Goal: Task Accomplishment & Management: Manage account settings

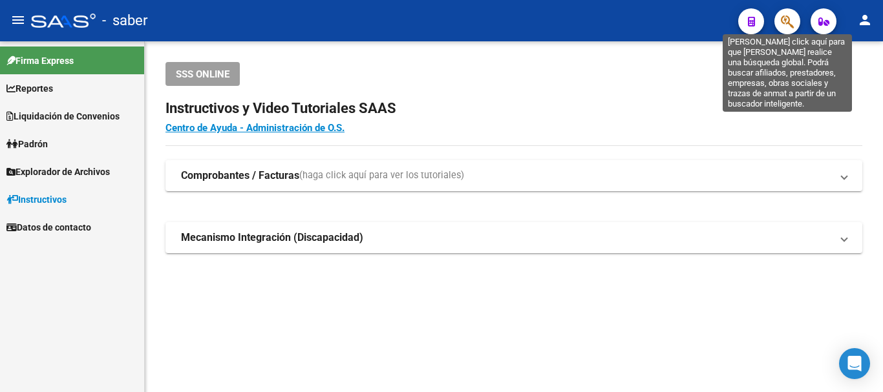
click at [791, 16] on icon "button" at bounding box center [787, 21] width 13 height 15
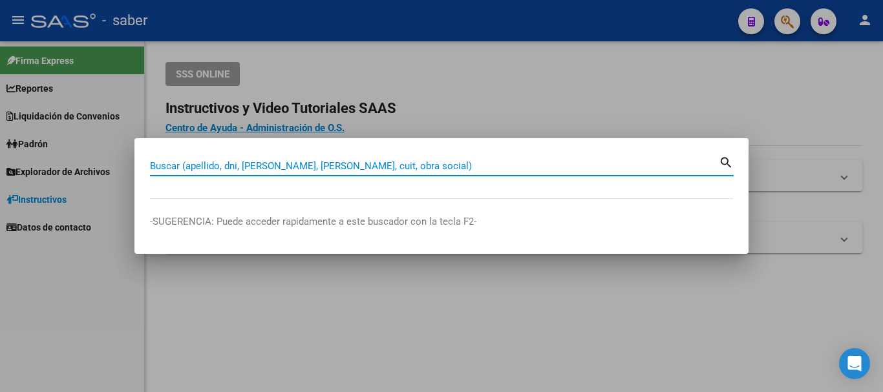
paste input "20409316205"
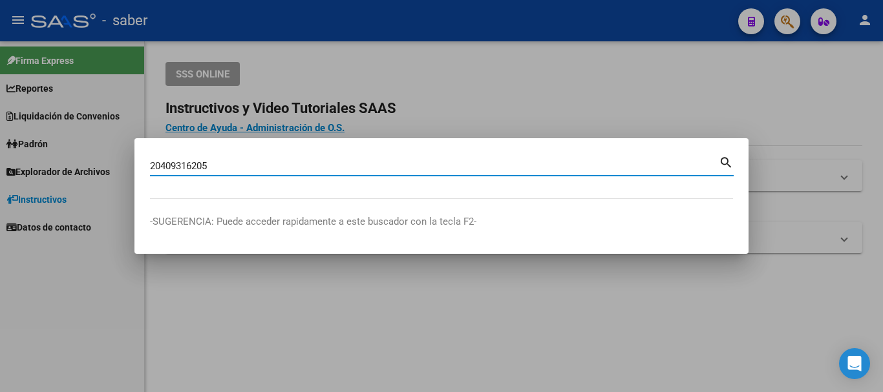
type input "20409316205"
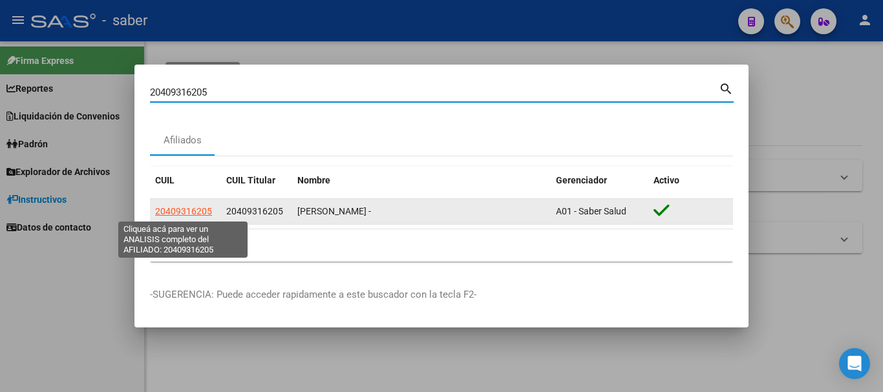
click at [193, 211] on span "20409316205" at bounding box center [183, 211] width 57 height 10
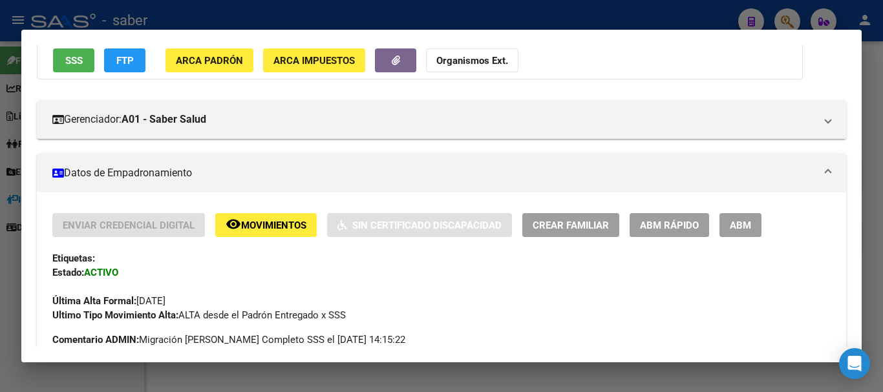
scroll to position [129, 0]
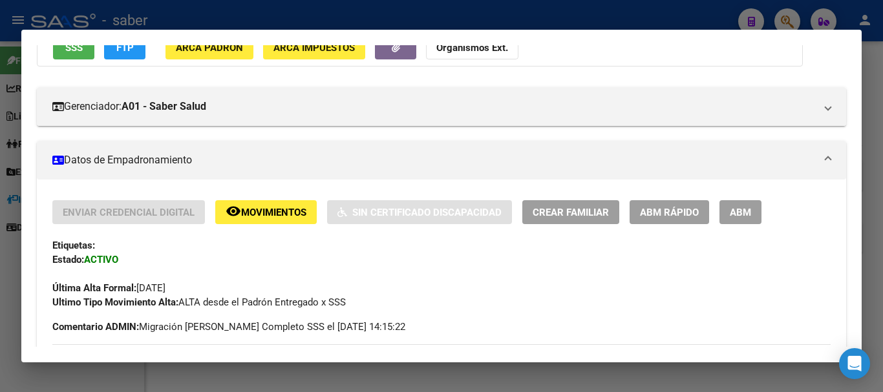
click at [749, 213] on span "ABM" at bounding box center [740, 213] width 21 height 12
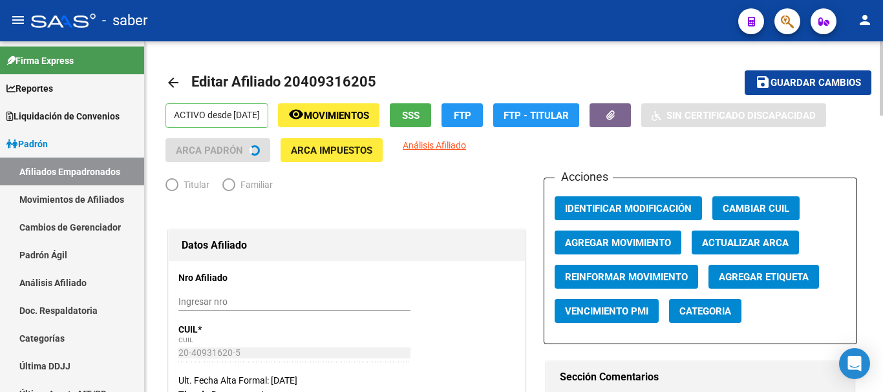
radio input "true"
type input "30-54622919-6"
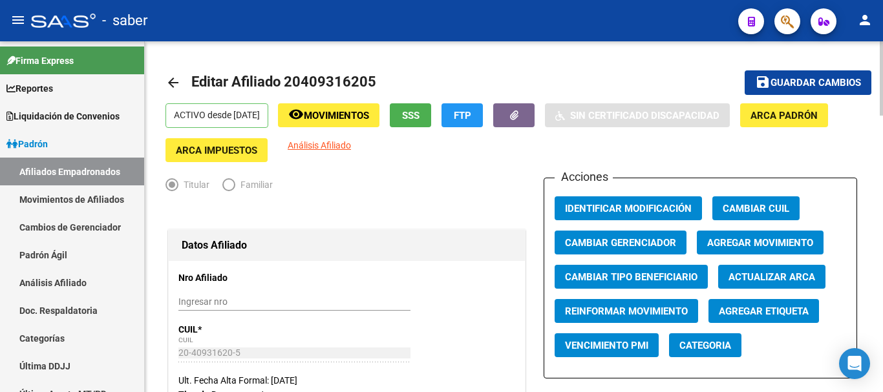
click at [769, 246] on span "Agregar Movimiento" at bounding box center [760, 243] width 106 height 12
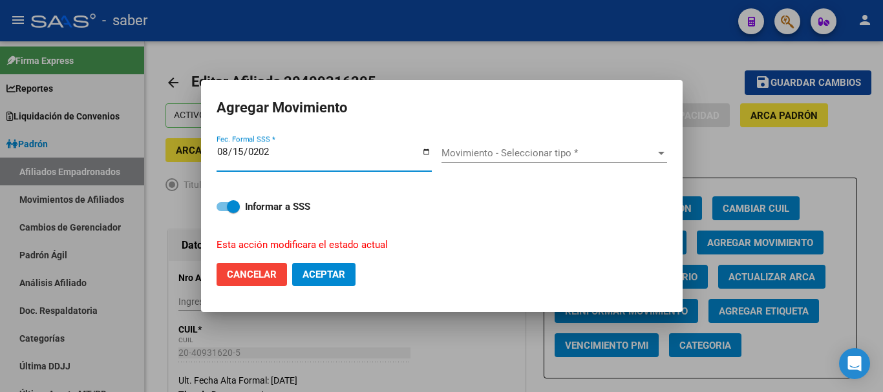
type input "[DATE]"
click at [485, 154] on span "Movimiento - Seleccionar tipo *" at bounding box center [549, 153] width 214 height 12
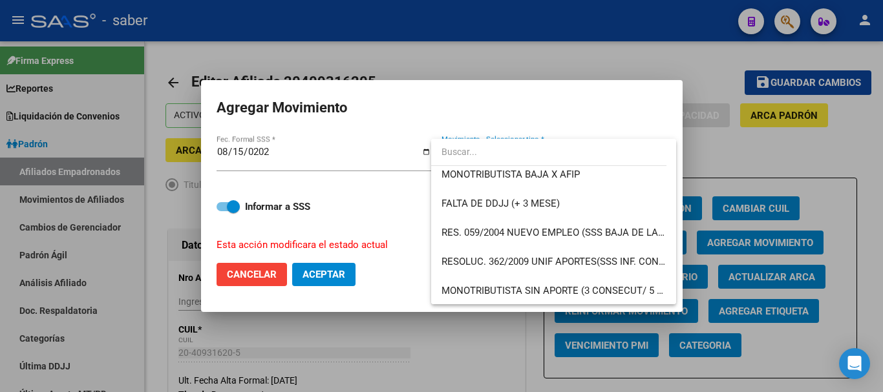
scroll to position [345, 0]
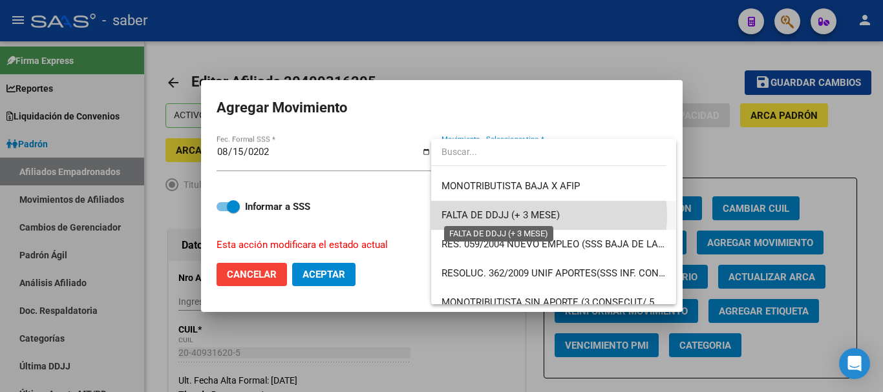
click at [540, 216] on span "FALTA DE DDJJ (+ 3 MESE)" at bounding box center [501, 215] width 118 height 12
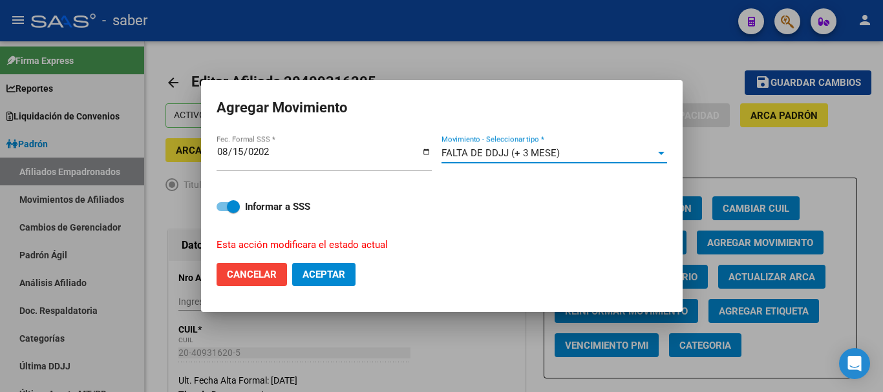
click at [316, 277] on span "Aceptar" at bounding box center [324, 275] width 43 height 12
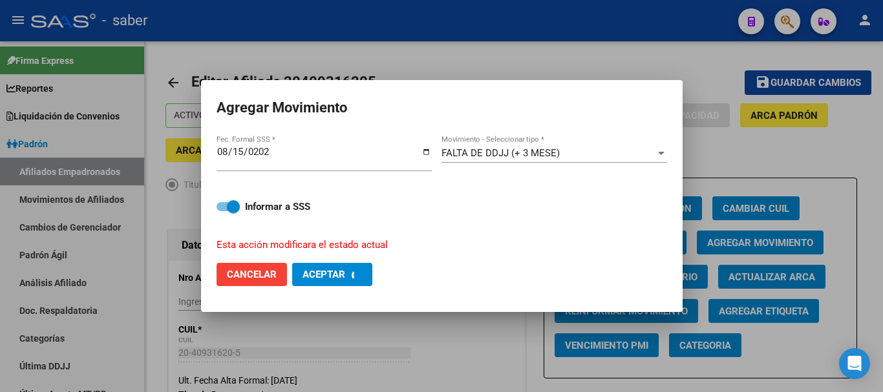
checkbox input "false"
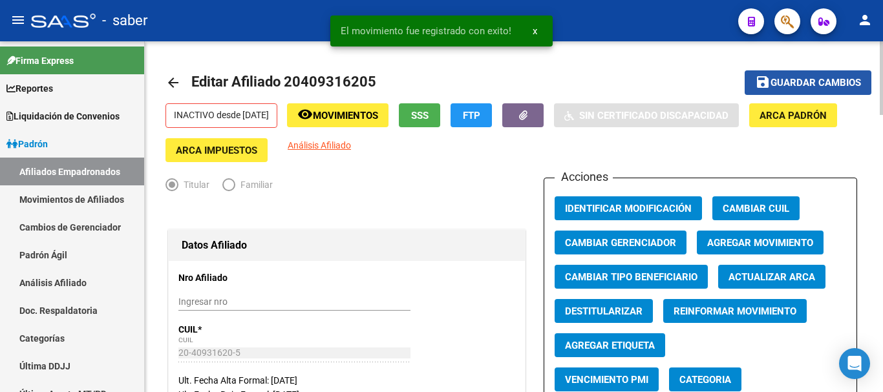
click at [787, 83] on span "Guardar cambios" at bounding box center [816, 84] width 91 height 12
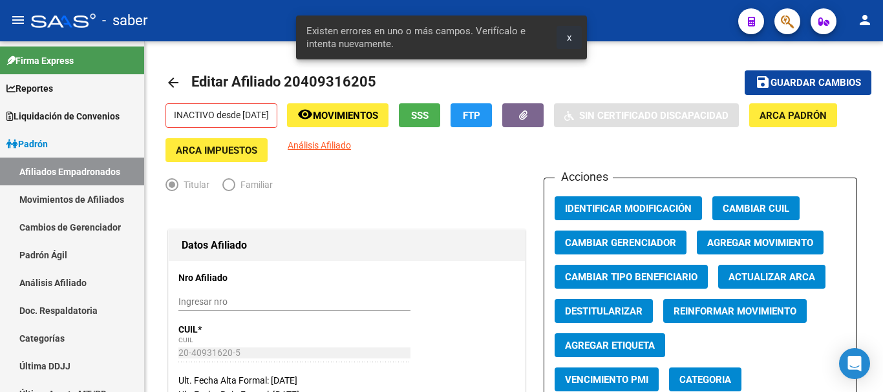
click at [570, 38] on span "x" at bounding box center [569, 38] width 5 height 12
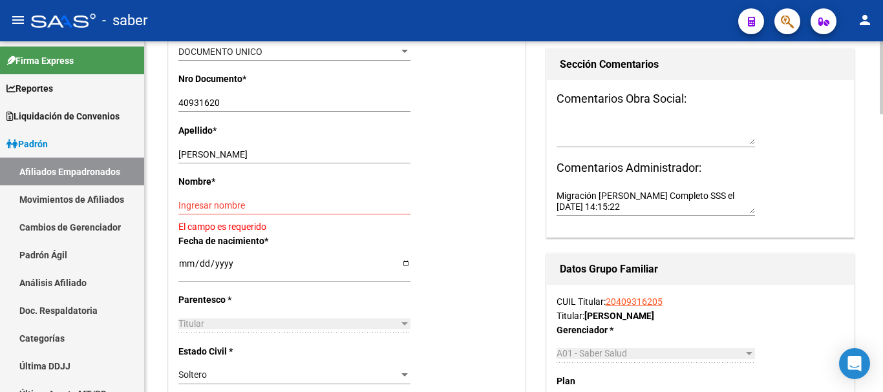
scroll to position [388, 0]
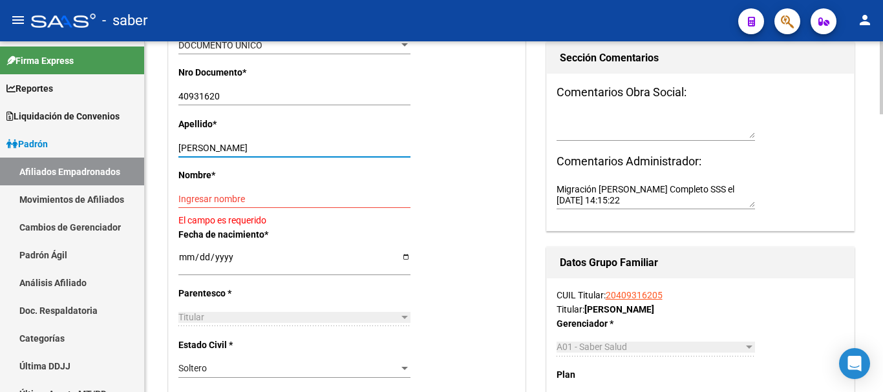
drag, startPoint x: 222, startPoint y: 144, endPoint x: 301, endPoint y: 144, distance: 78.9
click at [301, 144] on input "[PERSON_NAME]" at bounding box center [294, 148] width 232 height 11
type input "[PERSON_NAME]"
click at [182, 201] on input "Ingresar nombre" at bounding box center [294, 199] width 232 height 11
paste input "[PERSON_NAME]"
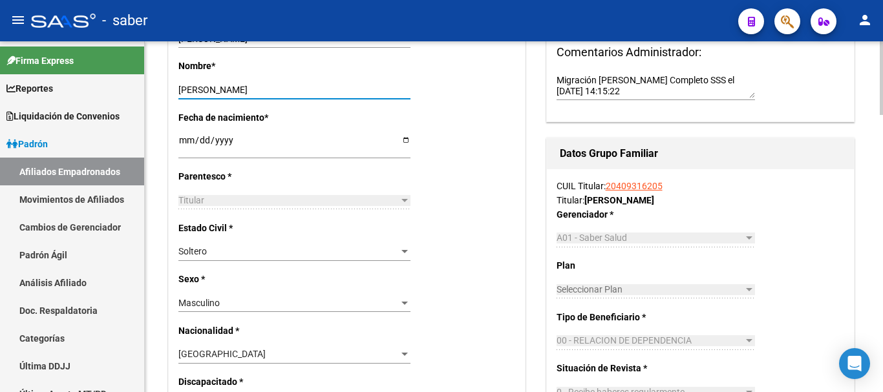
scroll to position [517, 0]
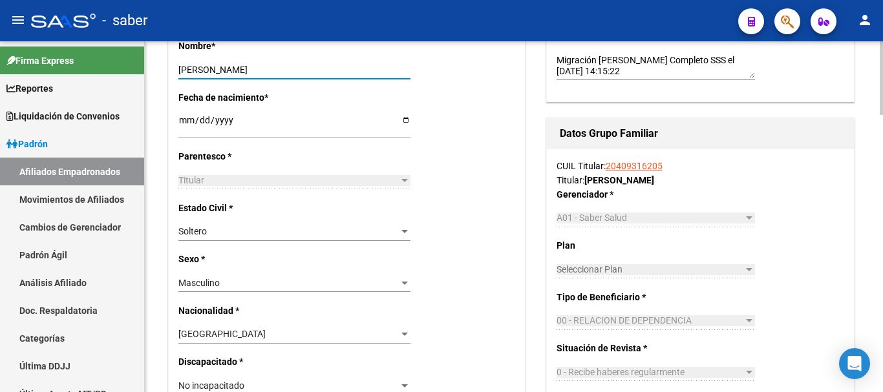
type input "[PERSON_NAME]"
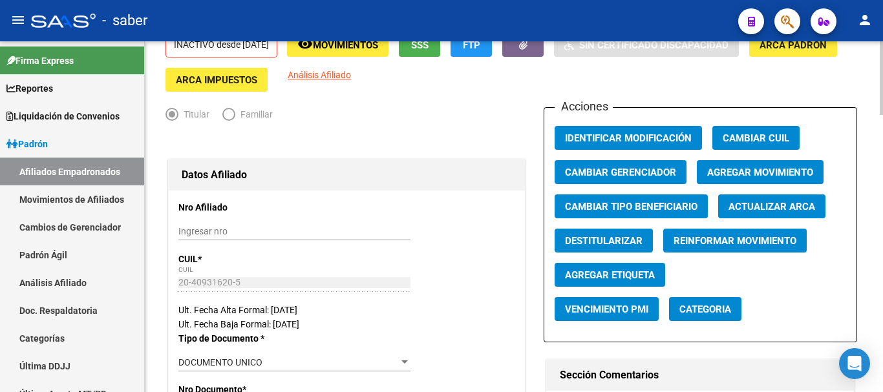
scroll to position [0, 0]
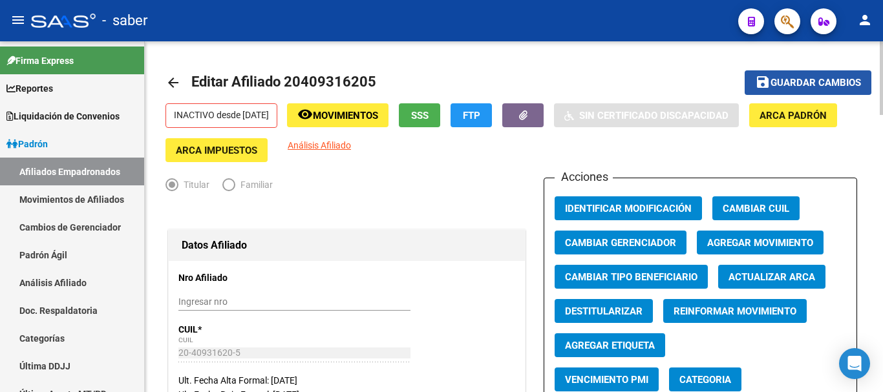
click at [798, 82] on span "Guardar cambios" at bounding box center [816, 84] width 91 height 12
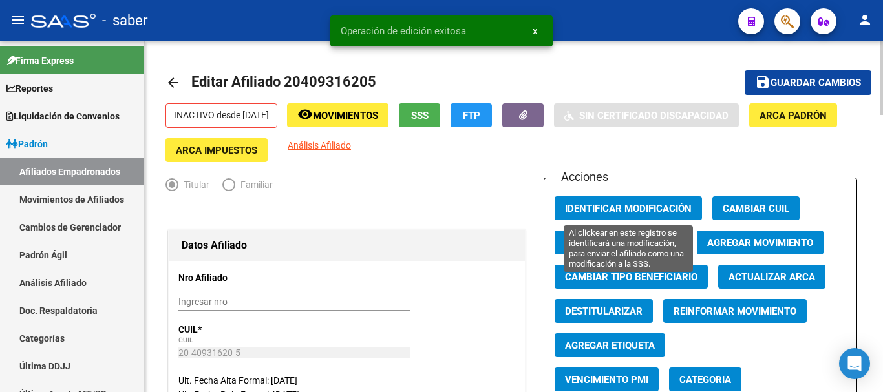
click at [608, 203] on span "Identificar Modificación" at bounding box center [628, 209] width 127 height 12
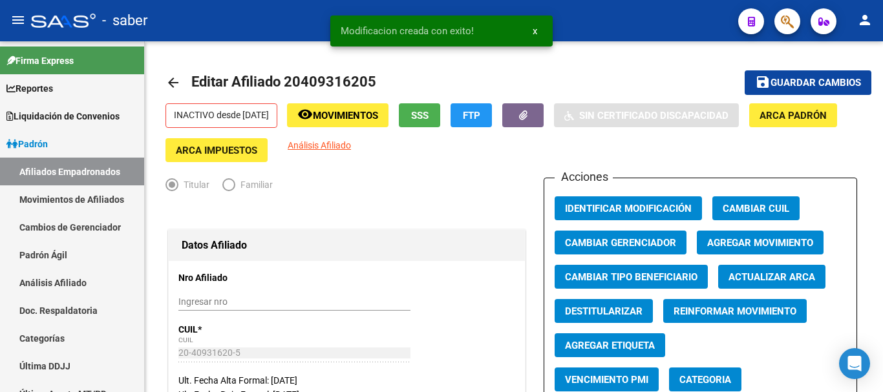
click at [60, 21] on div at bounding box center [63, 21] width 65 height 14
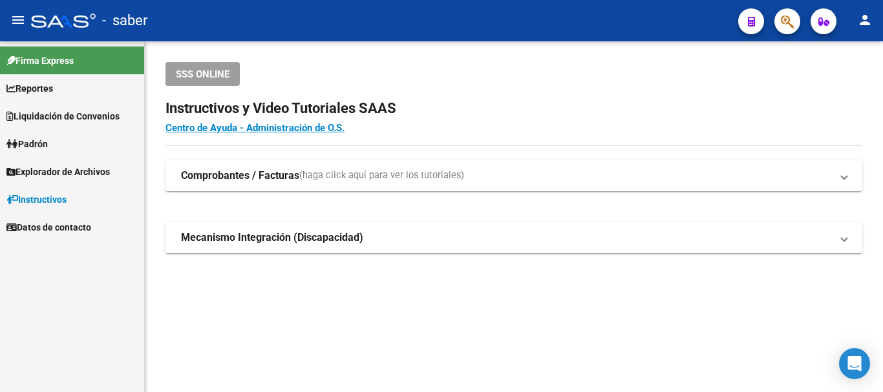
click at [71, 21] on div at bounding box center [63, 21] width 65 height 14
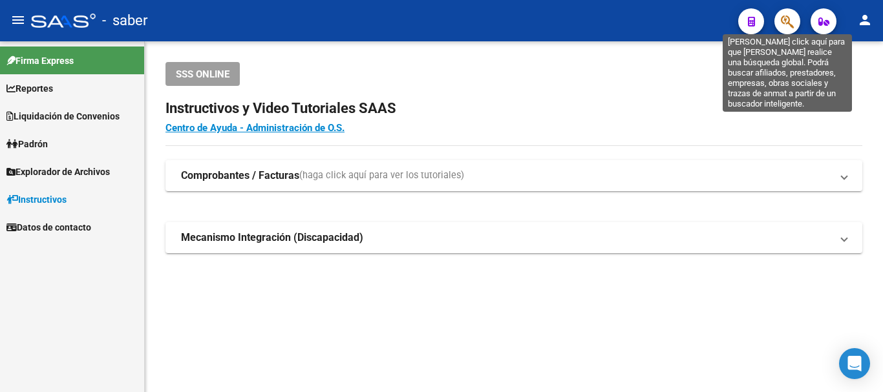
click at [786, 21] on icon "button" at bounding box center [787, 21] width 13 height 15
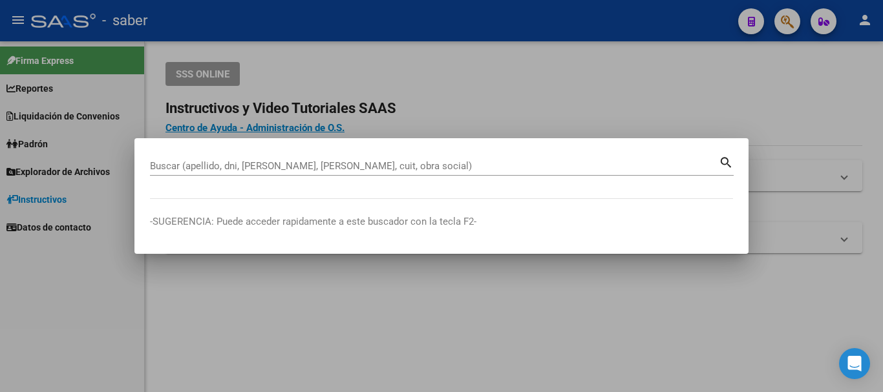
click at [222, 159] on div "Buscar (apellido, dni, [PERSON_NAME], [PERSON_NAME], cuit, obra social)" at bounding box center [434, 165] width 569 height 19
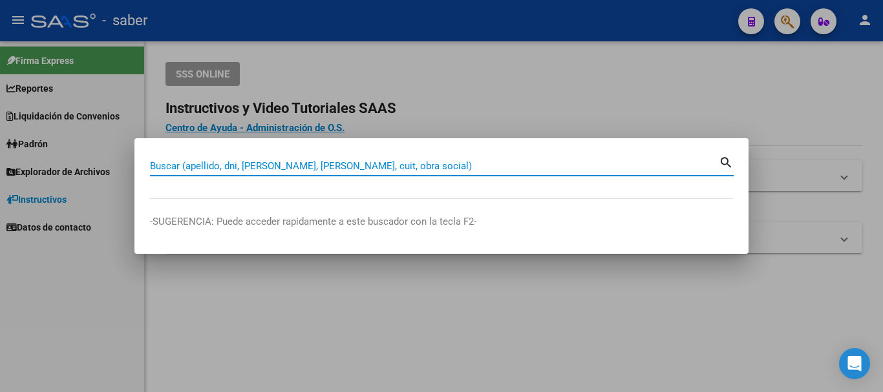
paste input "[PERSON_NAME]"
type input "[PERSON_NAME]"
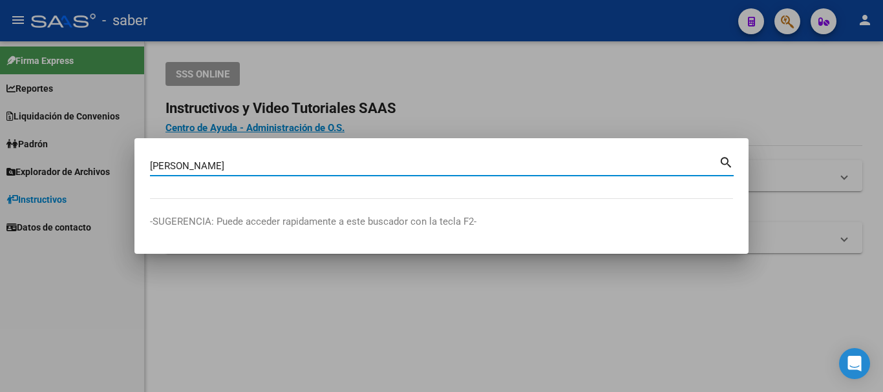
drag, startPoint x: 182, startPoint y: 163, endPoint x: 92, endPoint y: 159, distance: 90.6
click at [92, 161] on div "[PERSON_NAME] (apellido, dni, cuil, [PERSON_NAME], cuit, obra social) search -S…" at bounding box center [441, 196] width 883 height 392
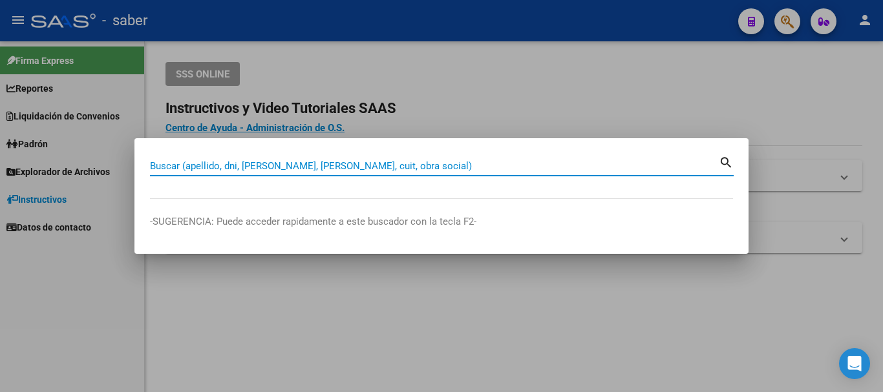
paste input "20409316205"
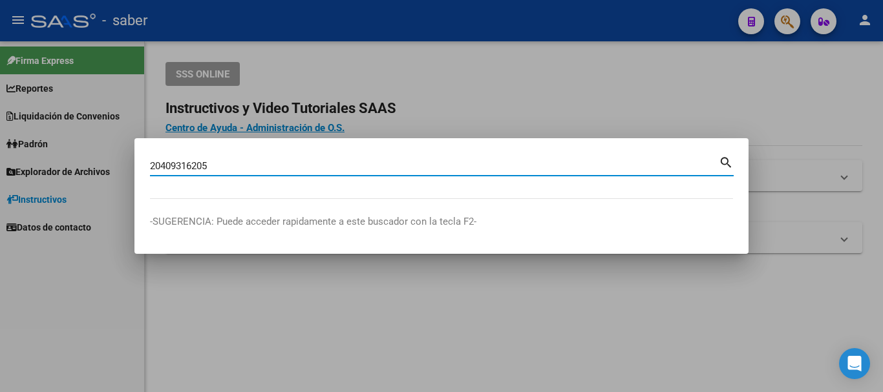
type input "20409316205"
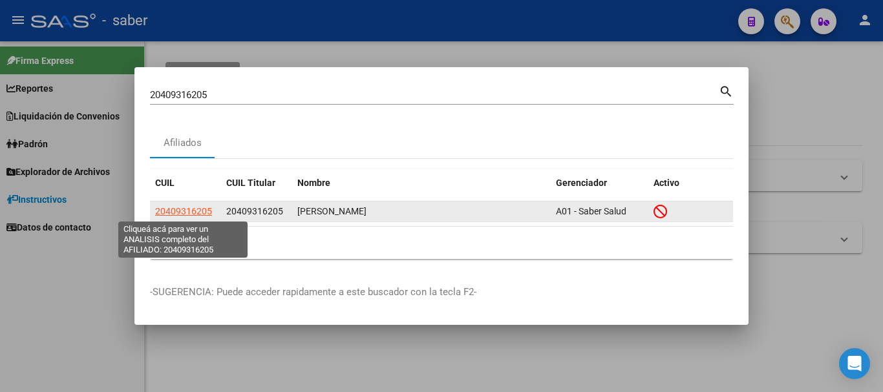
click at [178, 211] on span "20409316205" at bounding box center [183, 211] width 57 height 10
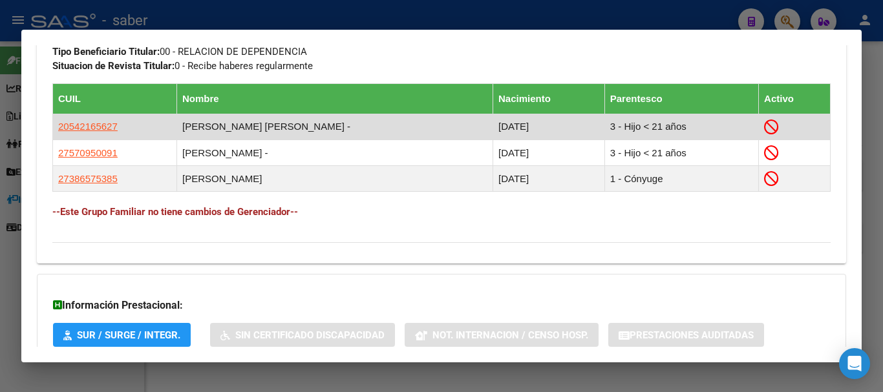
scroll to position [772, 0]
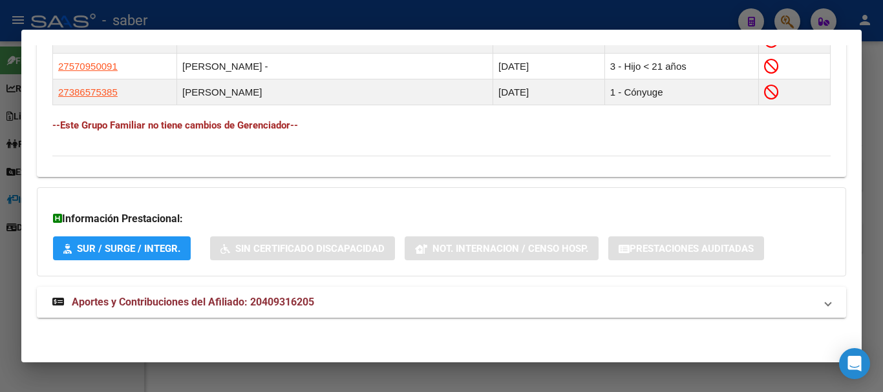
click at [209, 301] on span "Aportes y Contribuciones del Afiliado: 20409316205" at bounding box center [193, 302] width 242 height 12
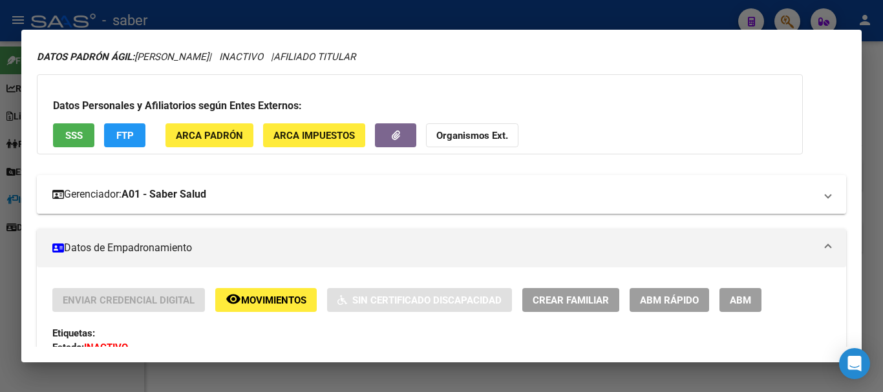
scroll to position [0, 0]
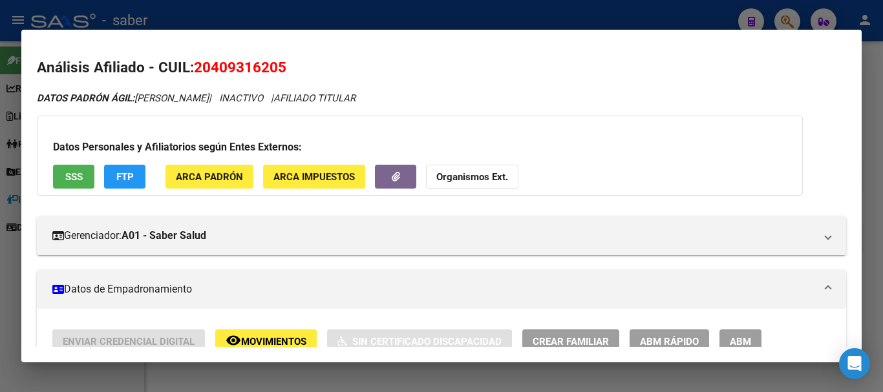
click at [72, 21] on div at bounding box center [441, 196] width 883 height 392
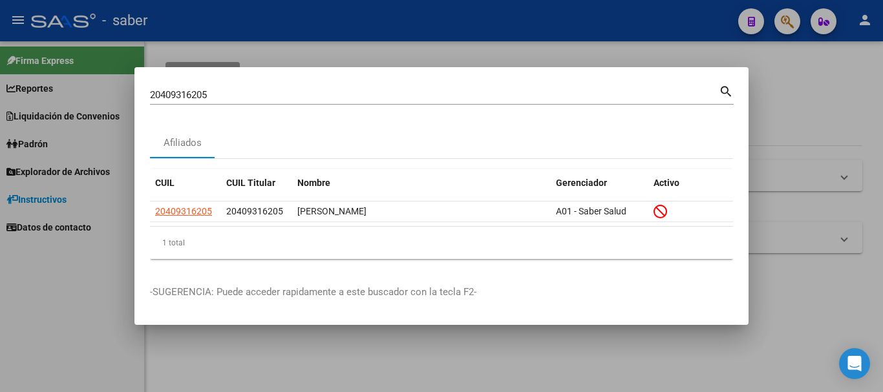
click at [67, 24] on div at bounding box center [441, 196] width 883 height 392
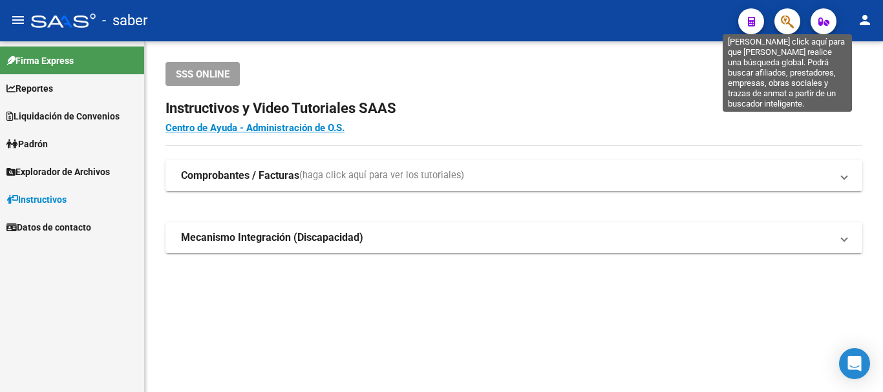
click at [784, 19] on icon "button" at bounding box center [787, 21] width 13 height 15
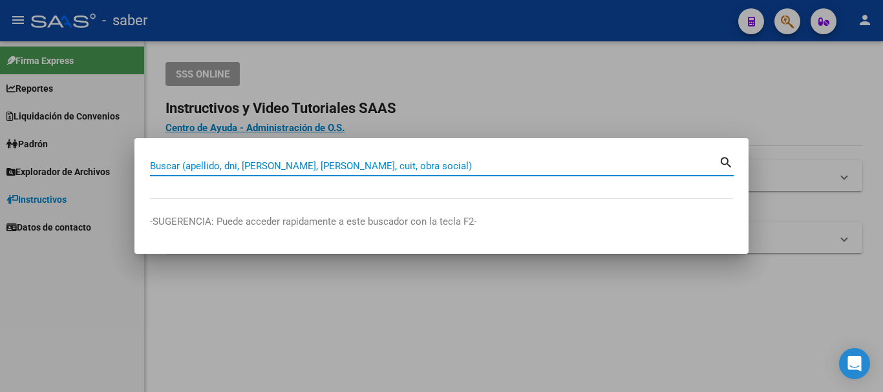
paste input "27307616209"
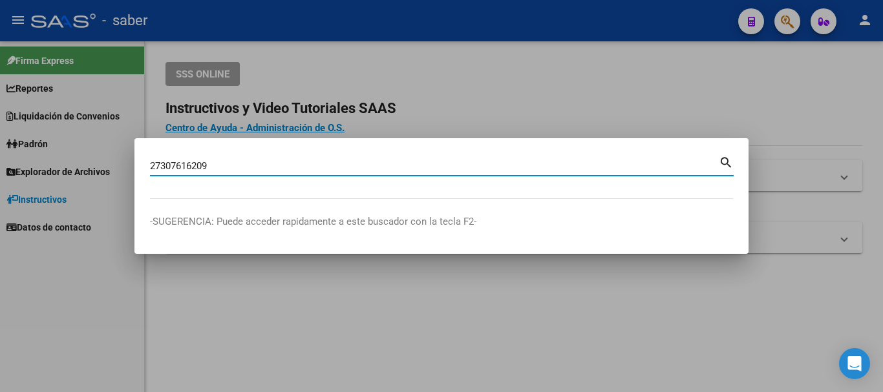
type input "27307616209"
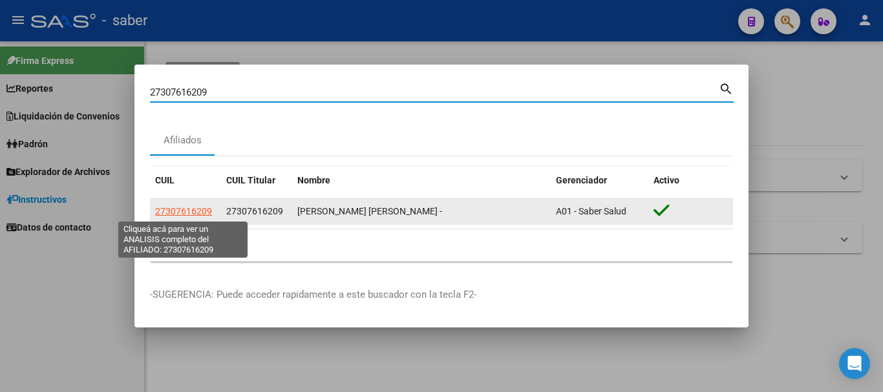
click at [208, 213] on span "27307616209" at bounding box center [183, 211] width 57 height 10
type textarea "27307616209"
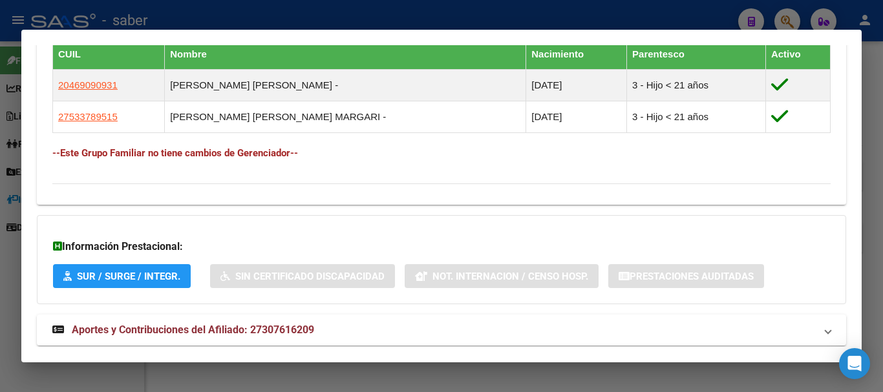
scroll to position [757, 0]
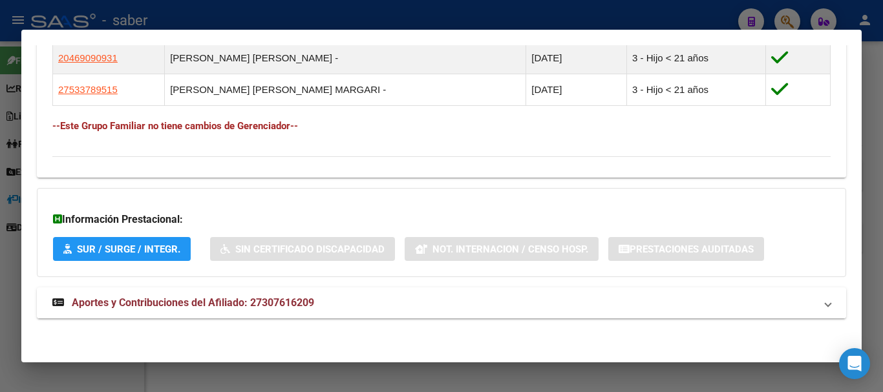
click at [207, 303] on span "Aportes y Contribuciones del Afiliado: 27307616209" at bounding box center [193, 303] width 242 height 12
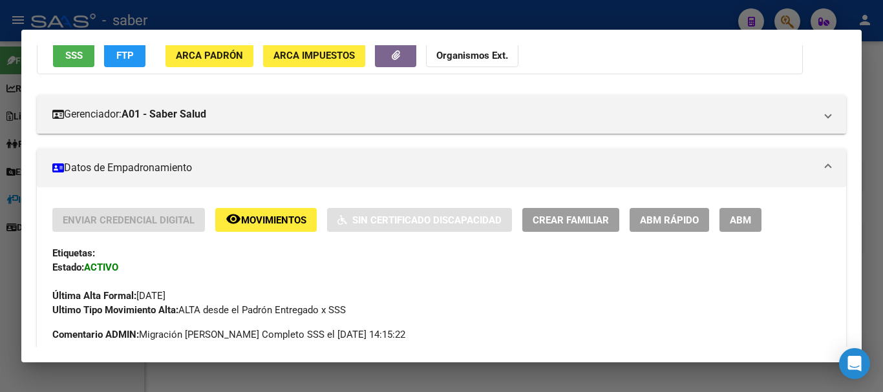
scroll to position [111, 0]
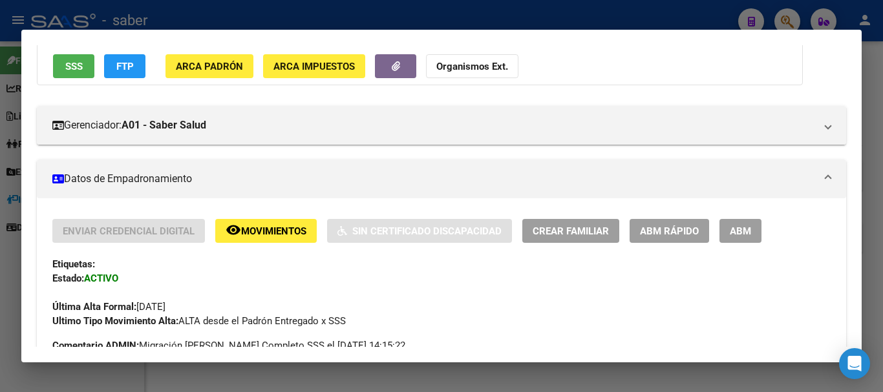
click at [736, 229] on span "ABM" at bounding box center [740, 232] width 21 height 12
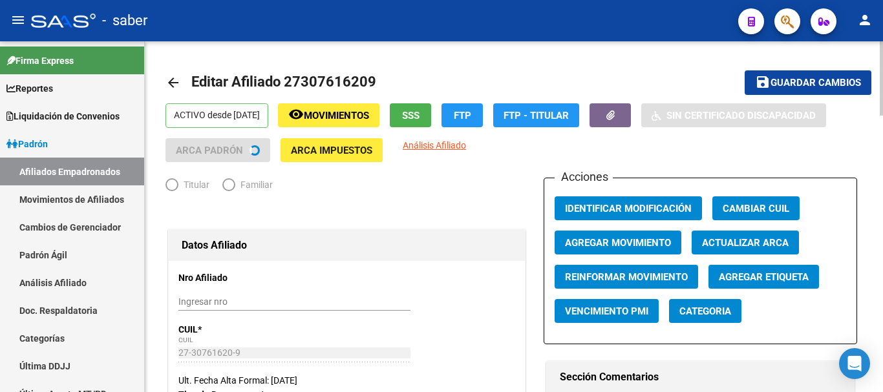
radio input "true"
type input "27-05724501-3"
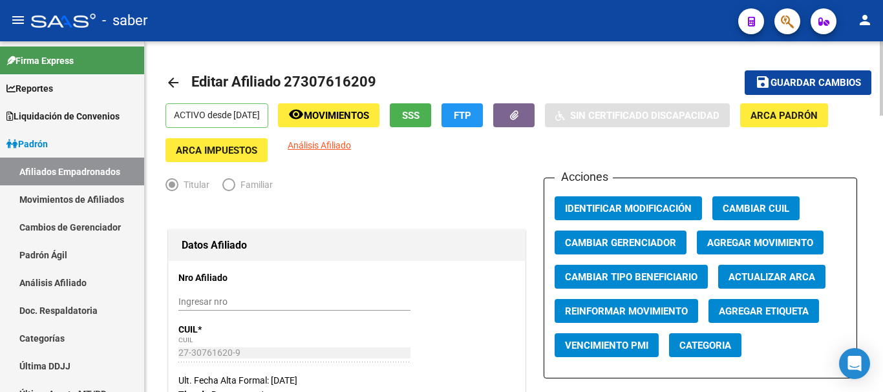
click at [732, 248] on span "Agregar Movimiento" at bounding box center [760, 243] width 106 height 12
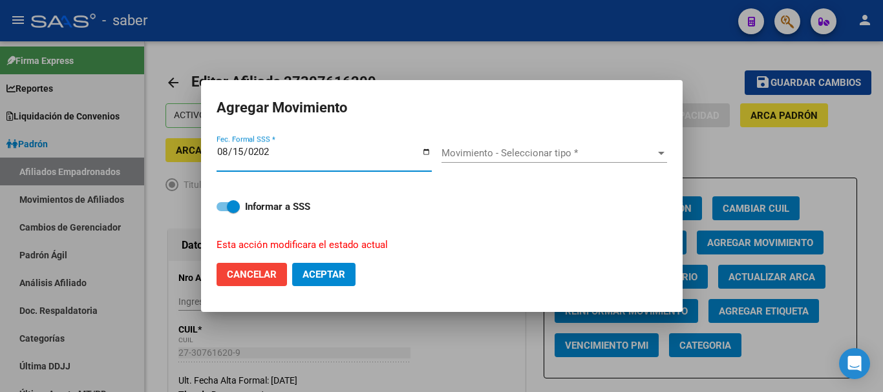
type input "[DATE]"
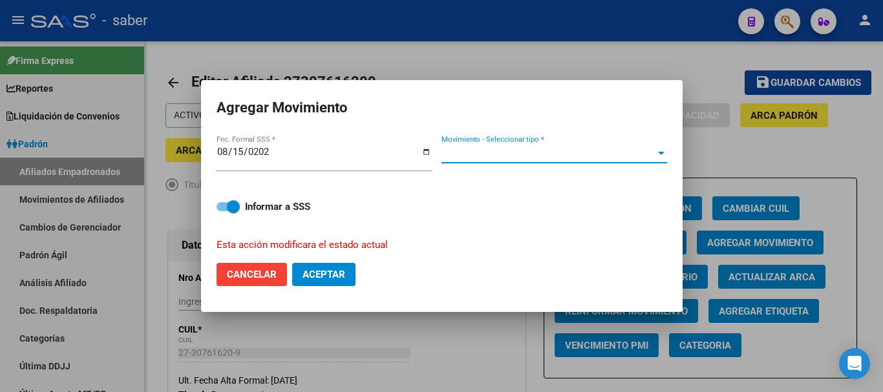
click at [474, 156] on span "Movimiento - Seleccionar tipo *" at bounding box center [549, 153] width 214 height 12
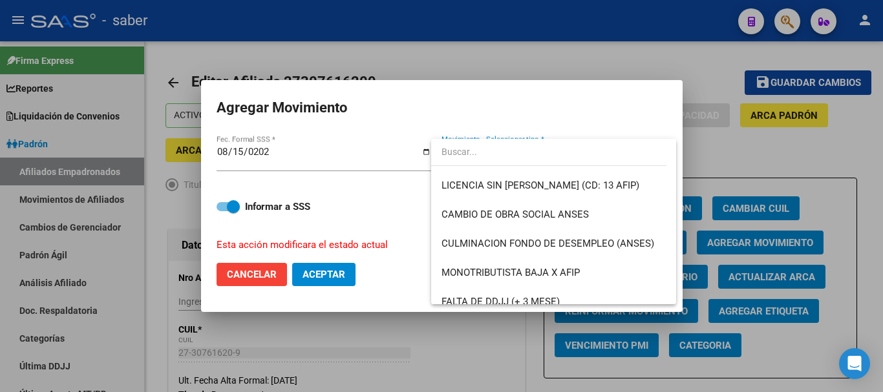
scroll to position [284, 0]
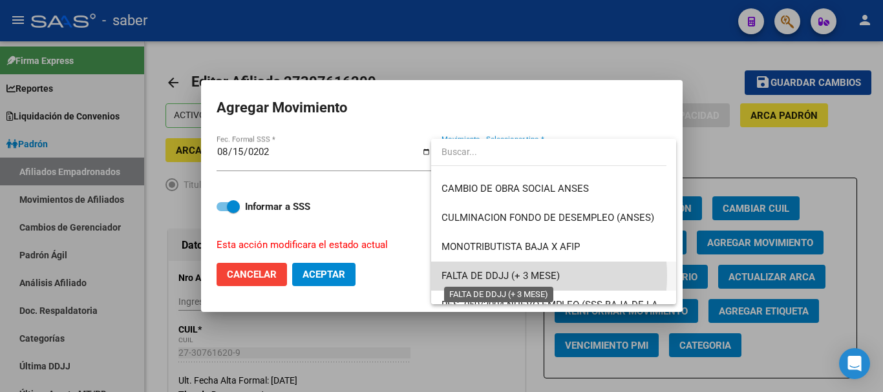
click at [504, 276] on span "FALTA DE DDJJ (+ 3 MESE)" at bounding box center [501, 276] width 118 height 12
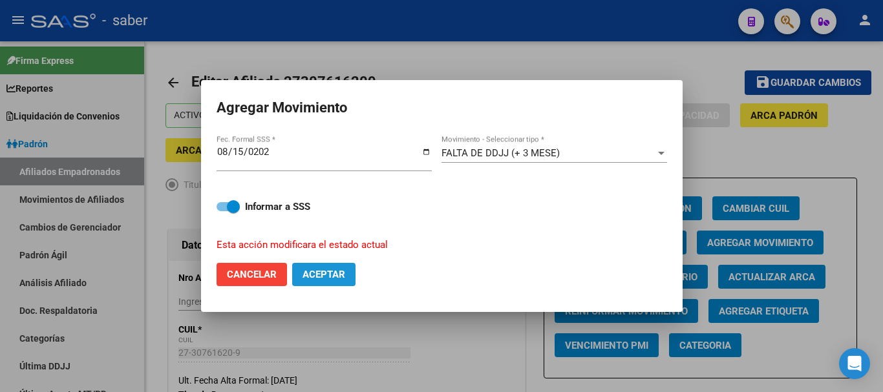
click at [323, 272] on span "Aceptar" at bounding box center [324, 275] width 43 height 12
checkbox input "false"
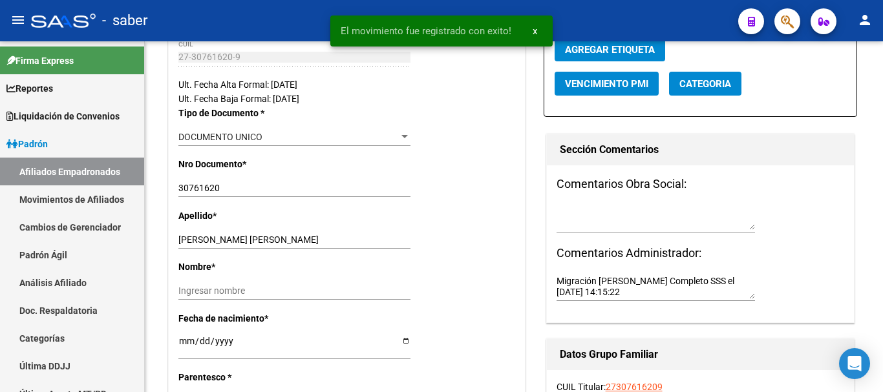
scroll to position [323, 0]
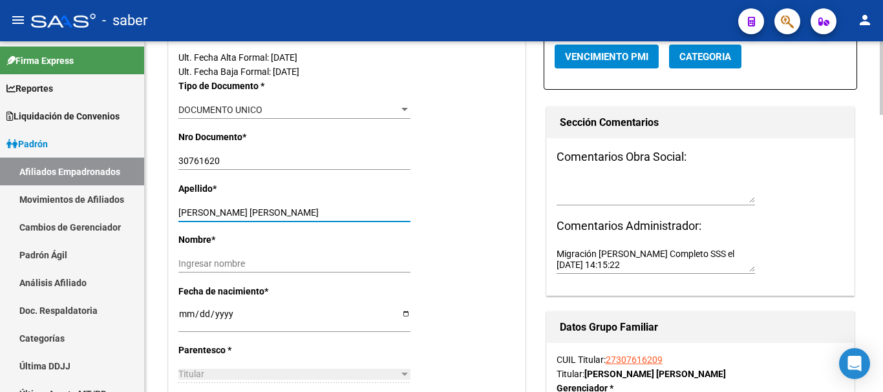
drag, startPoint x: 213, startPoint y: 212, endPoint x: 306, endPoint y: 212, distance: 93.1
click at [306, 212] on input "[PERSON_NAME] [PERSON_NAME]" at bounding box center [294, 213] width 232 height 11
paste input "[PERSON_NAME]"
drag, startPoint x: 222, startPoint y: 211, endPoint x: 315, endPoint y: 211, distance: 93.1
click at [315, 211] on input "[PERSON_NAME] [PERSON_NAME]" at bounding box center [294, 213] width 232 height 11
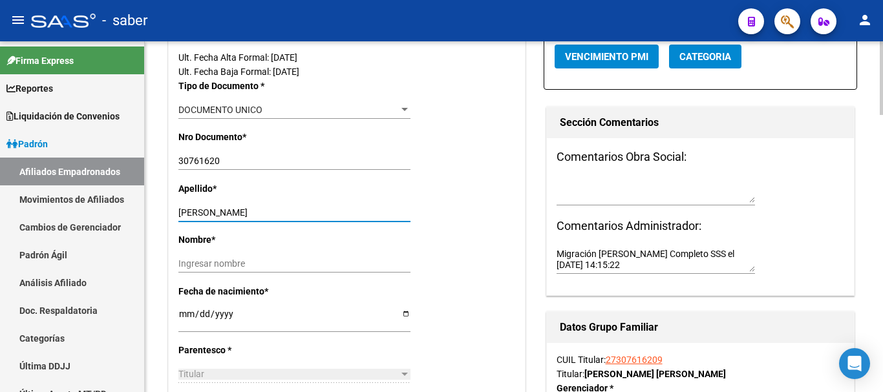
type input "[PERSON_NAME]"
click at [240, 266] on input "Ingresar nombre" at bounding box center [294, 264] width 232 height 11
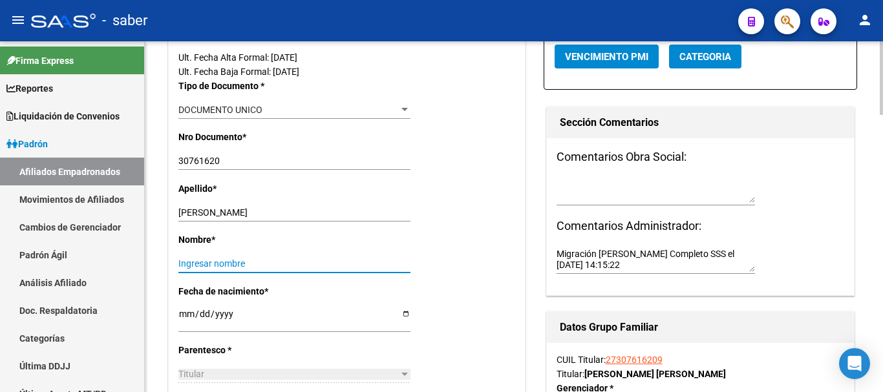
paste input "[PERSON_NAME]"
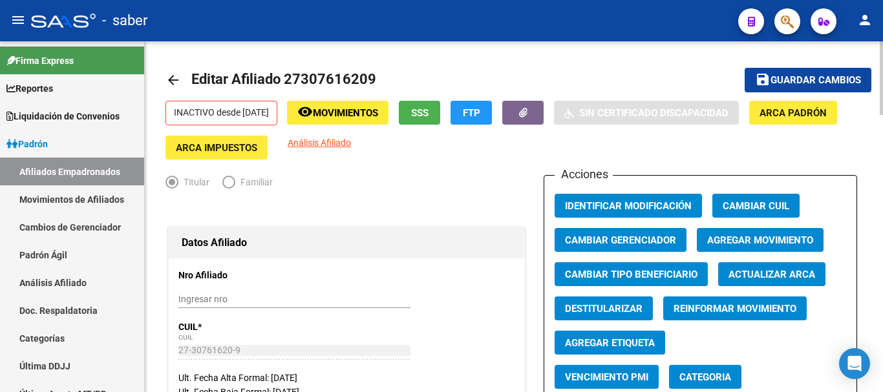
scroll to position [0, 0]
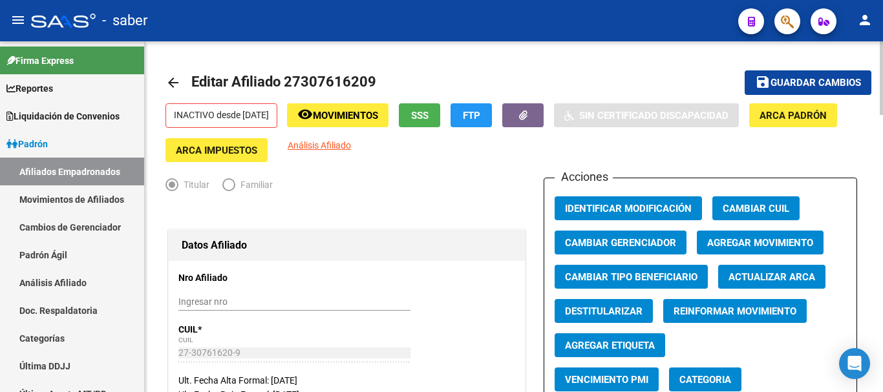
type input "[PERSON_NAME]"
click at [784, 85] on span "Guardar cambios" at bounding box center [816, 84] width 91 height 12
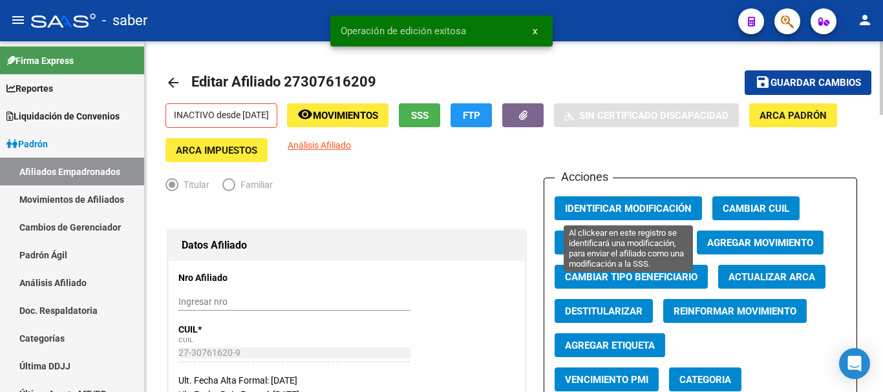
click at [616, 209] on span "Identificar Modificación" at bounding box center [628, 209] width 127 height 12
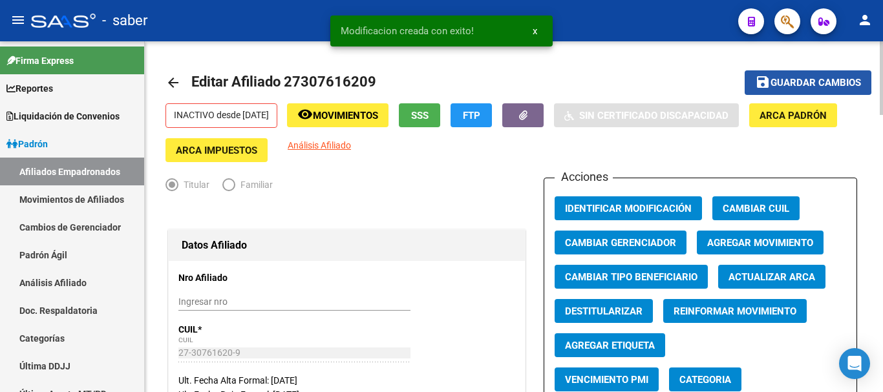
click at [786, 80] on span "Guardar cambios" at bounding box center [816, 84] width 91 height 12
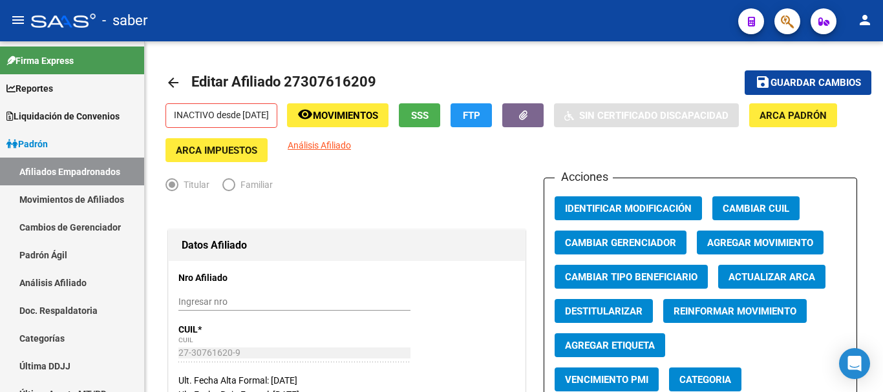
click at [65, 25] on div at bounding box center [63, 21] width 65 height 14
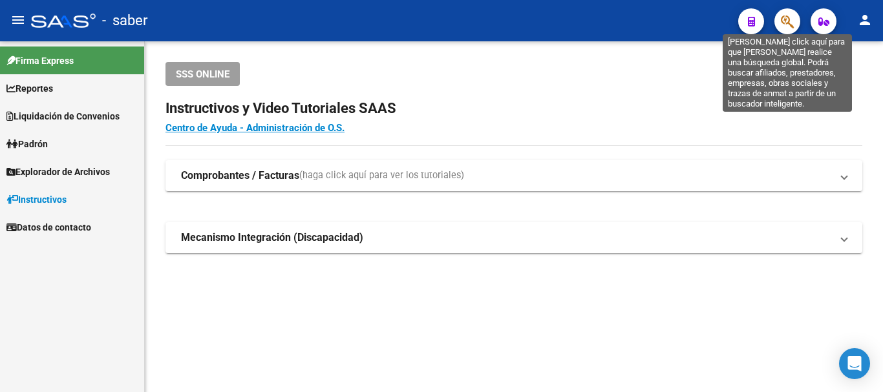
click at [784, 23] on icon "button" at bounding box center [787, 21] width 13 height 15
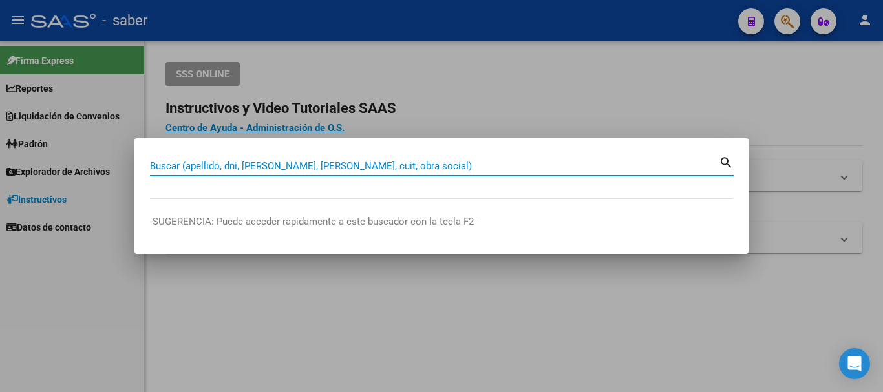
paste input "20218319727"
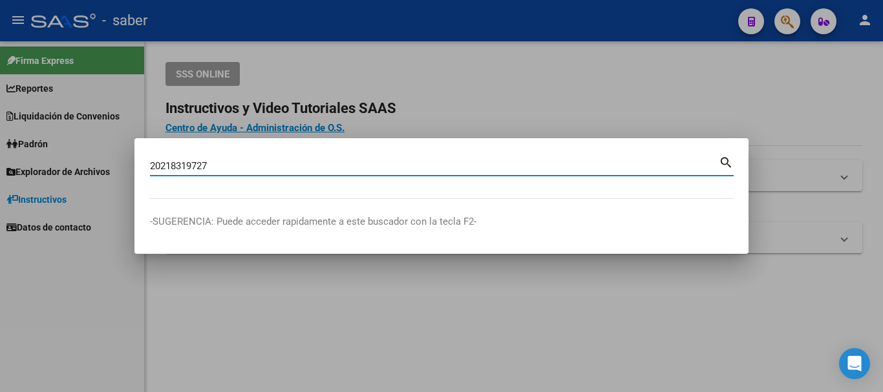
type input "20218319727"
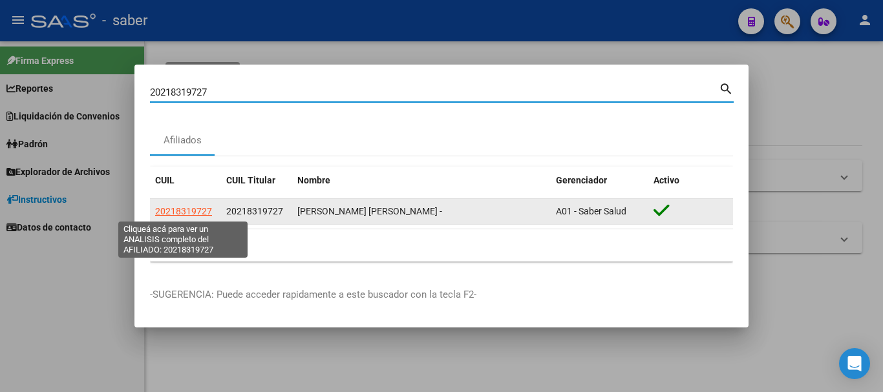
click at [188, 212] on span "20218319727" at bounding box center [183, 211] width 57 height 10
type textarea "20218319727"
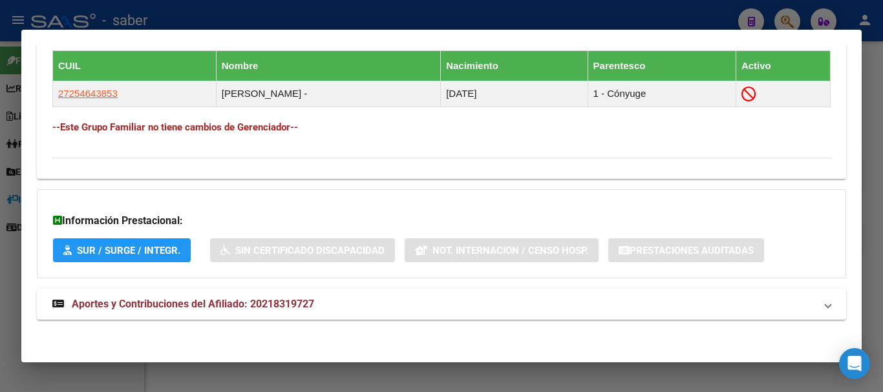
scroll to position [720, 0]
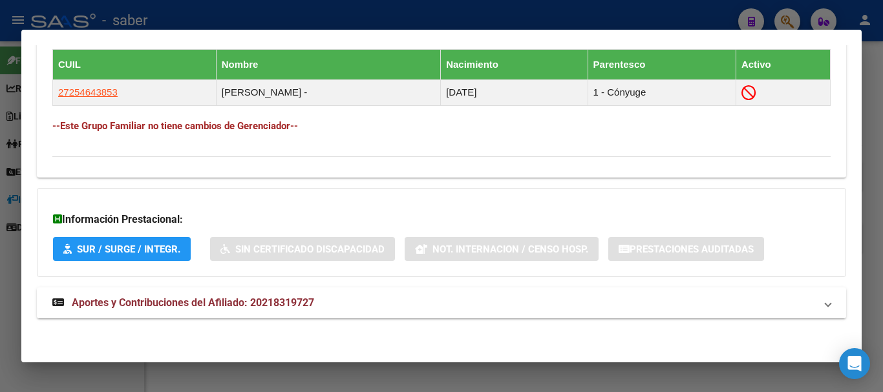
click at [201, 306] on span "Aportes y Contribuciones del Afiliado: 20218319727" at bounding box center [193, 303] width 242 height 12
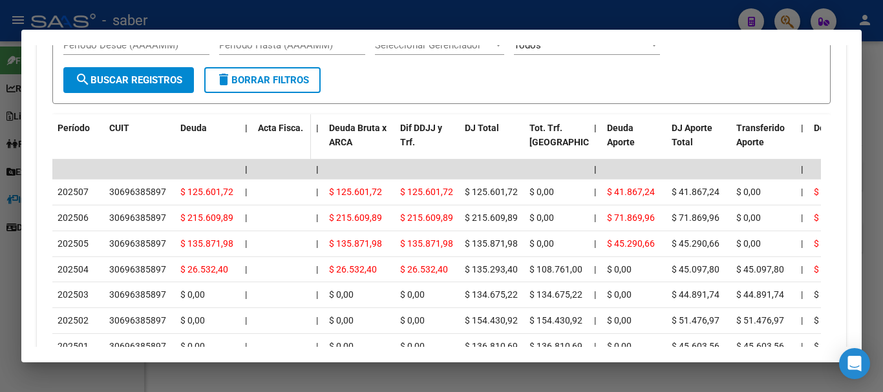
scroll to position [1172, 0]
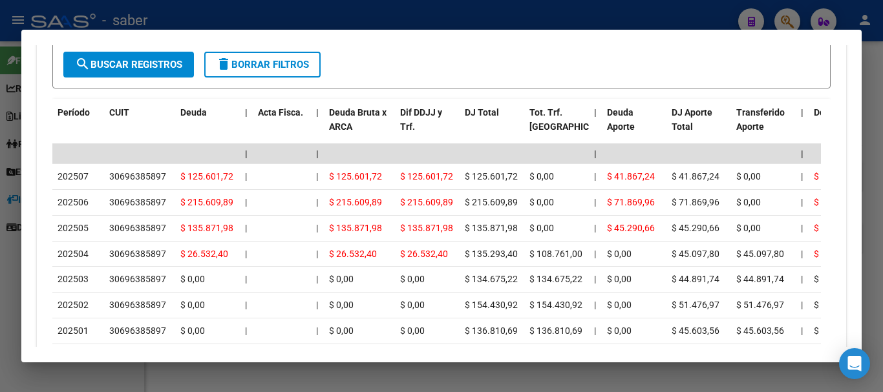
click at [74, 20] on div at bounding box center [441, 196] width 883 height 392
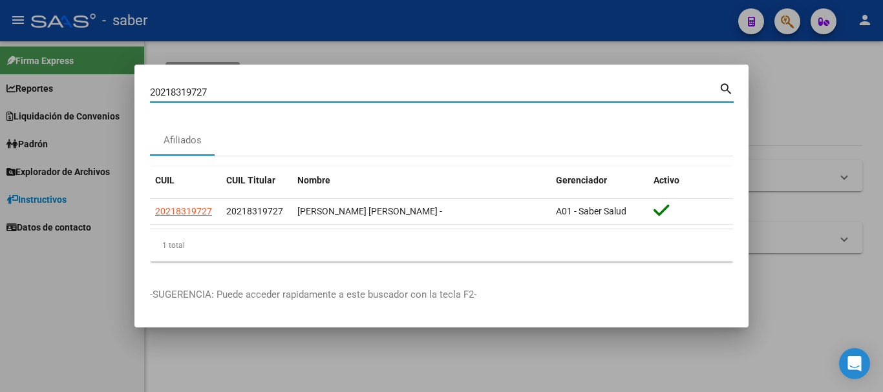
drag, startPoint x: 218, startPoint y: 92, endPoint x: 107, endPoint y: 83, distance: 110.9
click at [109, 83] on div "20218319727 Buscar (apellido, dni, cuil, nro traspaso, cuit, obra social) searc…" at bounding box center [441, 196] width 883 height 392
paste input "345517732"
type input "20345517732"
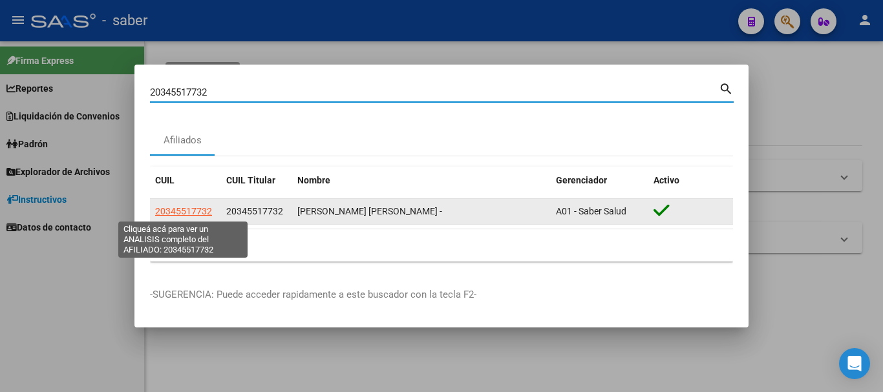
click at [178, 212] on span "20345517732" at bounding box center [183, 211] width 57 height 10
type textarea "20345517732"
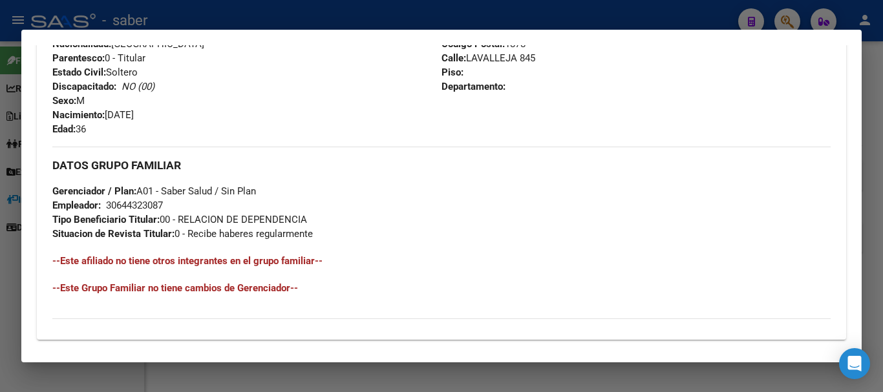
scroll to position [679, 0]
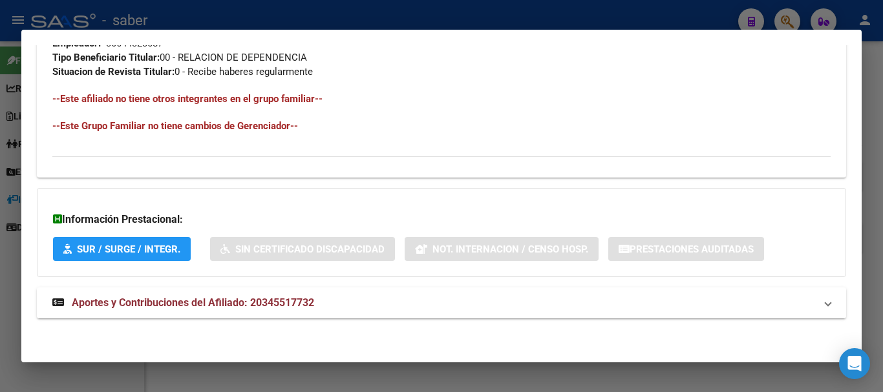
click at [180, 303] on span "Aportes y Contribuciones del Afiliado: 20345517732" at bounding box center [193, 303] width 242 height 12
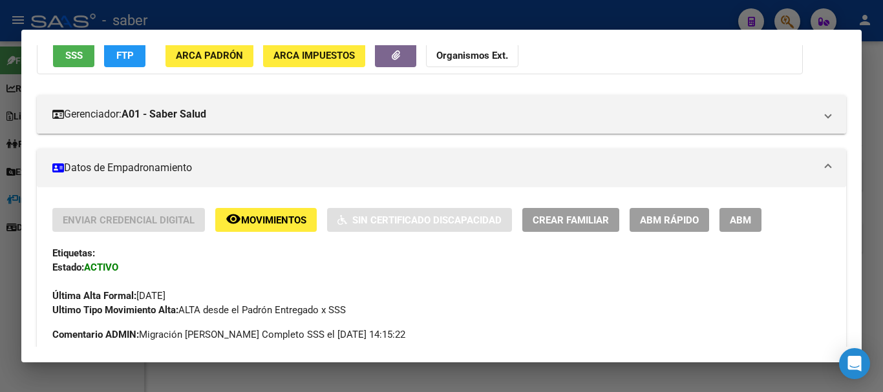
scroll to position [129, 0]
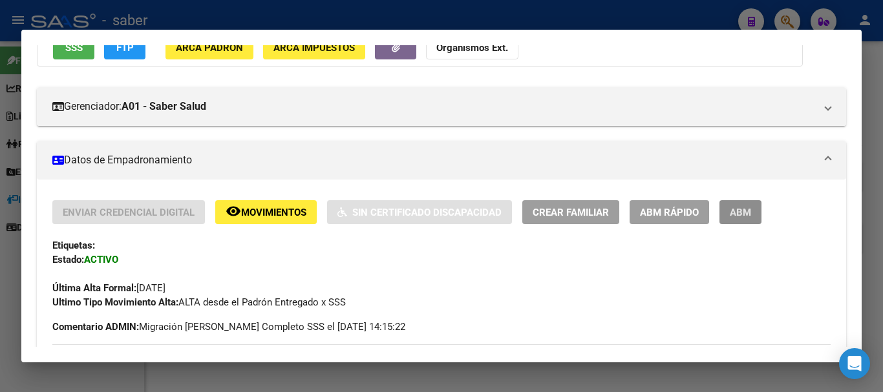
click at [755, 211] on button "ABM" at bounding box center [741, 212] width 42 height 24
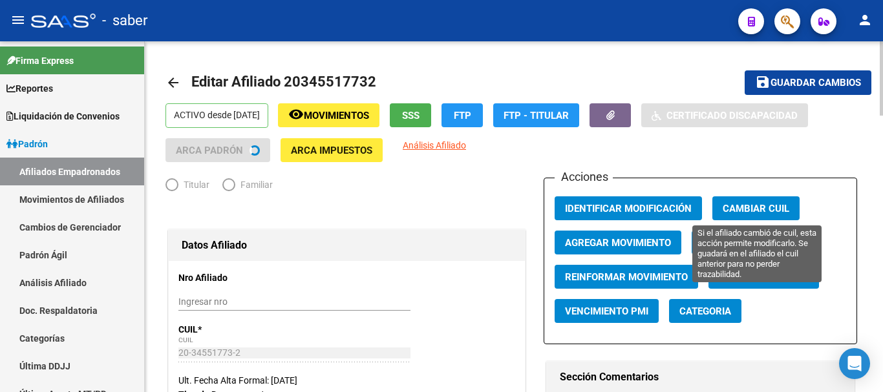
radio input "true"
type input "30-64432308-7"
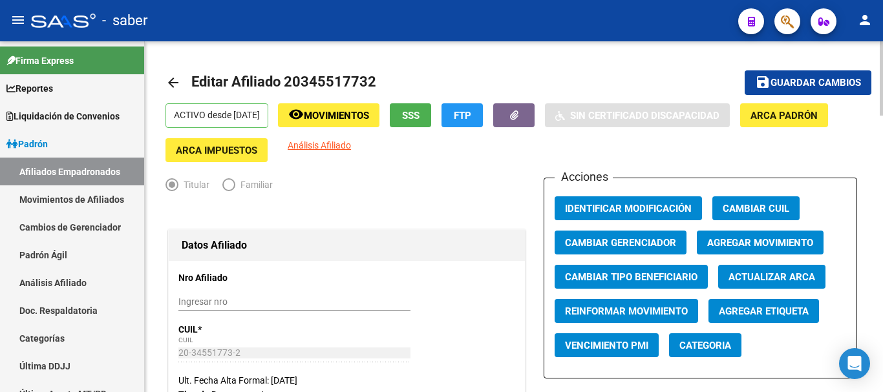
click at [730, 244] on span "Agregar Movimiento" at bounding box center [760, 243] width 106 height 12
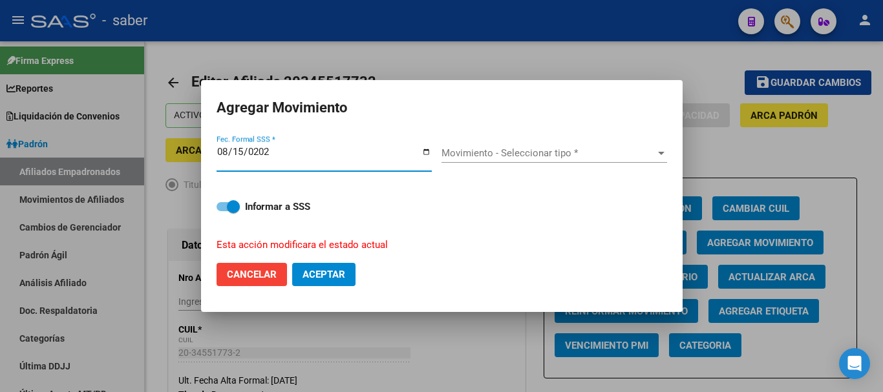
type input "[DATE]"
click at [499, 155] on span "Movimiento - Seleccionar tipo *" at bounding box center [549, 153] width 214 height 12
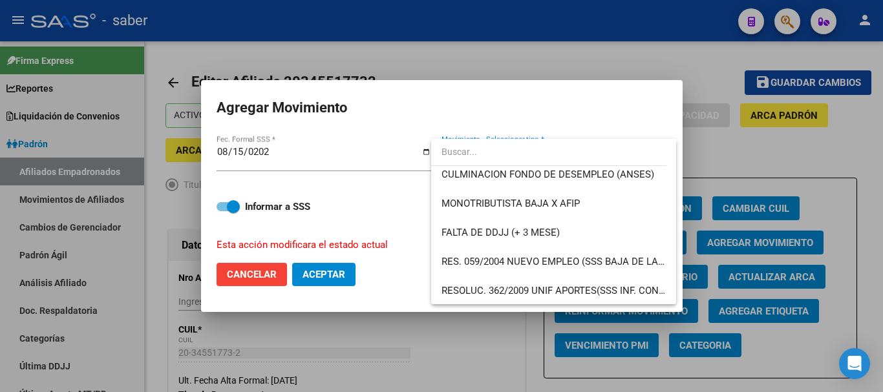
scroll to position [388, 0]
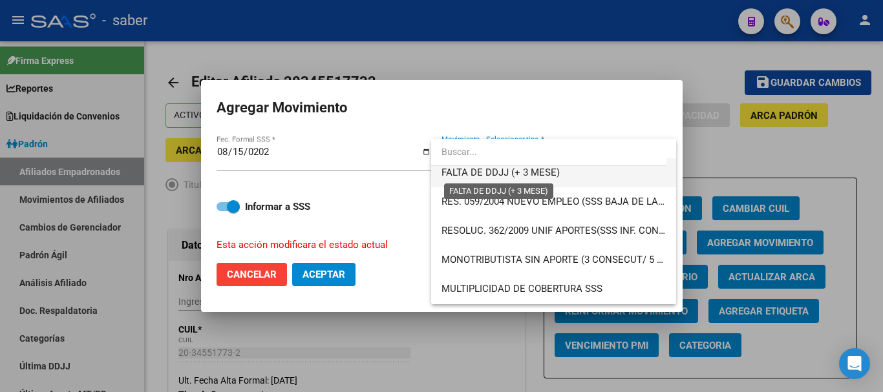
click at [509, 170] on span "FALTA DE DDJJ (+ 3 MESE)" at bounding box center [501, 173] width 118 height 12
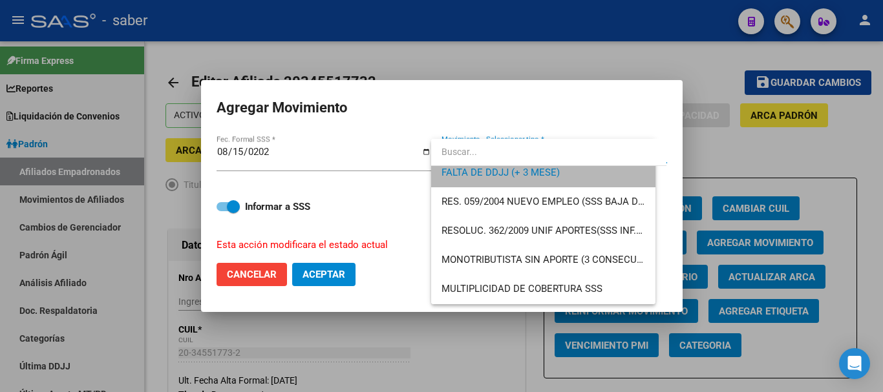
scroll to position [378, 0]
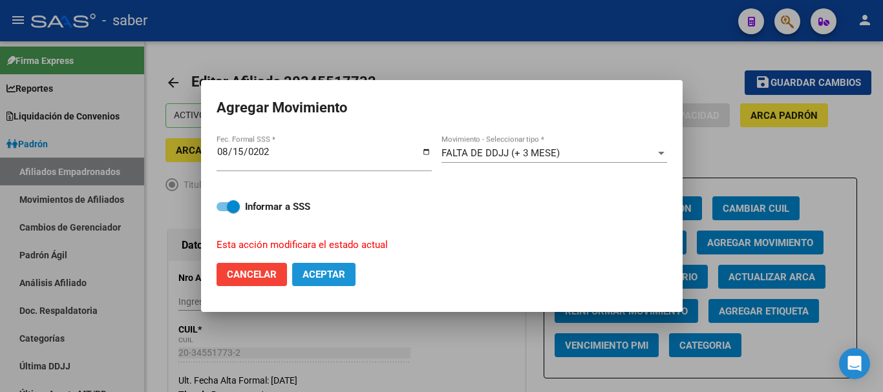
click at [328, 276] on span "Aceptar" at bounding box center [324, 275] width 43 height 12
checkbox input "false"
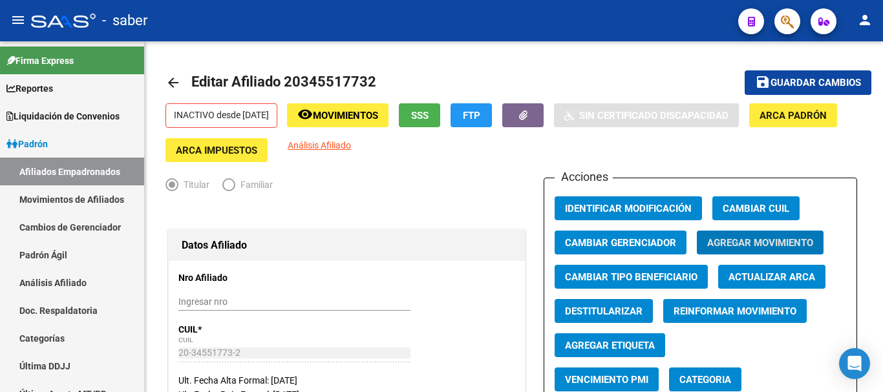
click at [33, 8] on div "- saber" at bounding box center [379, 20] width 697 height 28
click at [42, 32] on div "- saber" at bounding box center [379, 20] width 697 height 28
click at [52, 17] on div at bounding box center [63, 21] width 65 height 14
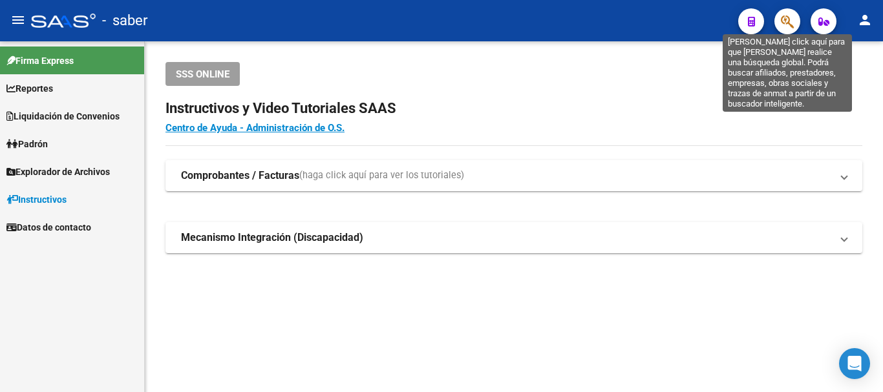
click at [791, 15] on icon "button" at bounding box center [787, 21] width 13 height 15
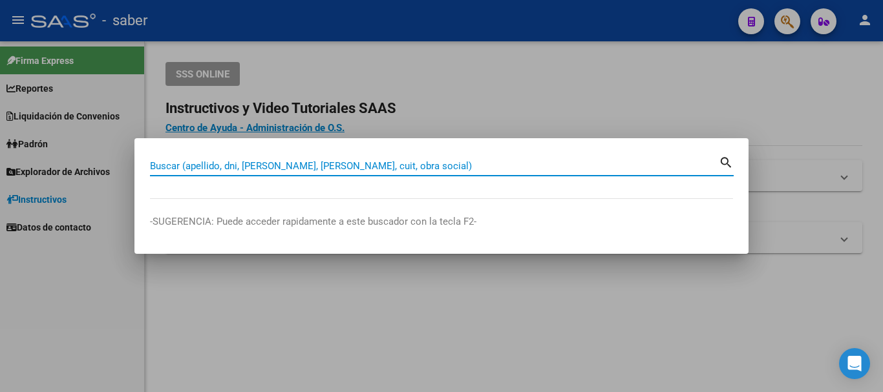
paste input "20345517732"
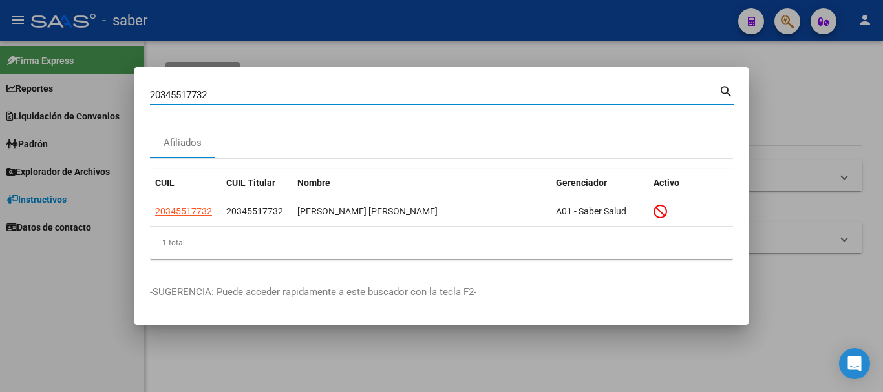
drag, startPoint x: 208, startPoint y: 92, endPoint x: 343, endPoint y: 92, distance: 135.1
click at [343, 92] on input "20345517732" at bounding box center [434, 95] width 569 height 12
drag, startPoint x: 220, startPoint y: 94, endPoint x: 89, endPoint y: 81, distance: 131.9
click at [94, 80] on div "20345517732 Buscar (apellido, dni, cuil, nro traspaso, cuit, obra social) searc…" at bounding box center [441, 196] width 883 height 392
paste input "7400730704"
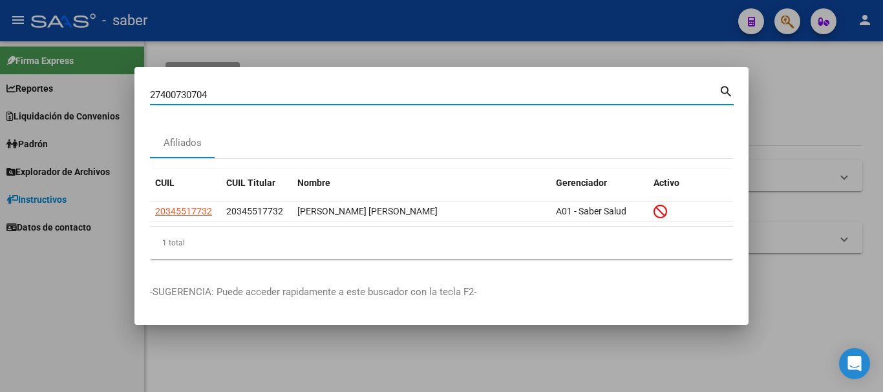
type input "27400730704"
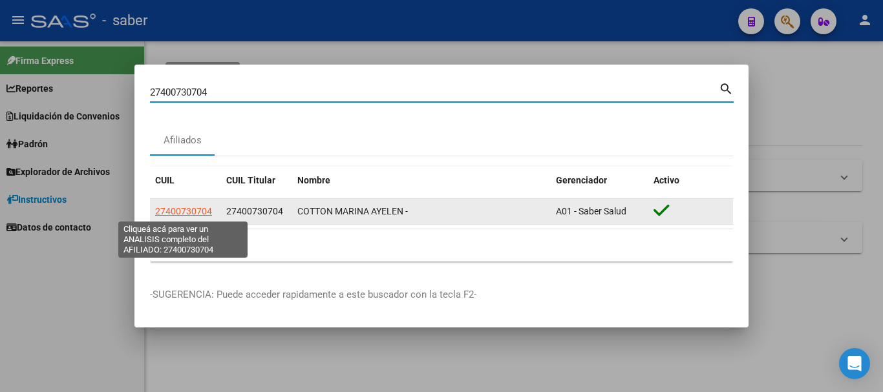
click at [198, 215] on span "27400730704" at bounding box center [183, 211] width 57 height 10
type textarea "27400730704"
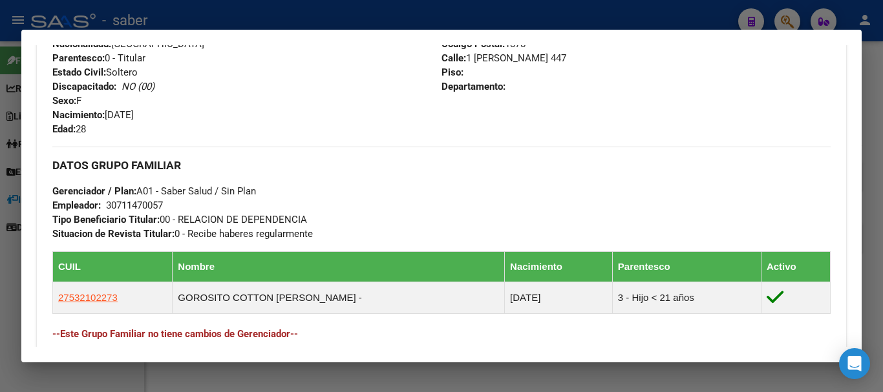
scroll to position [725, 0]
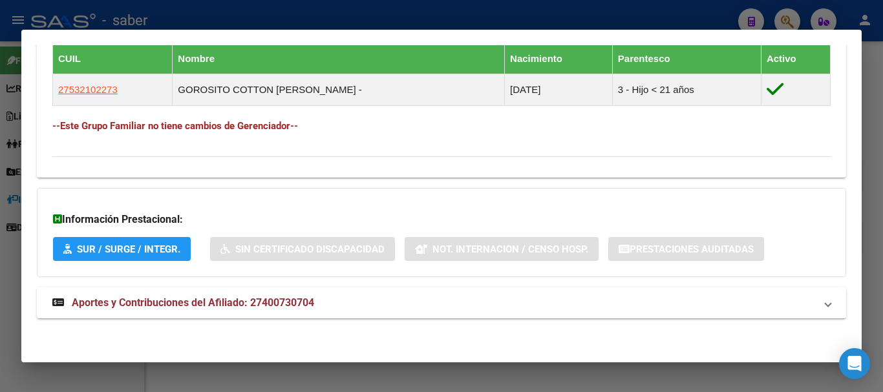
click at [136, 305] on span "Aportes y Contribuciones del Afiliado: 27400730704" at bounding box center [193, 303] width 242 height 12
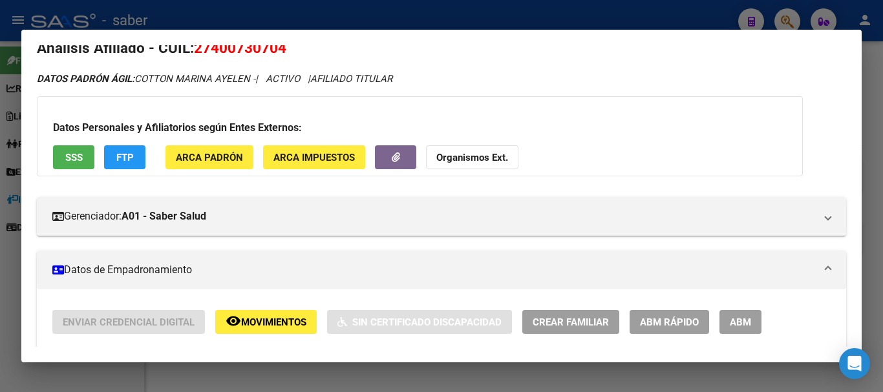
scroll to position [14, 0]
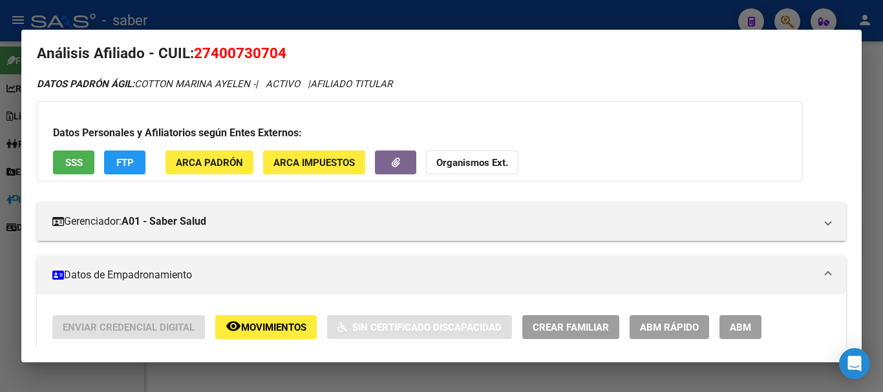
click at [741, 325] on span "ABM" at bounding box center [740, 328] width 21 height 12
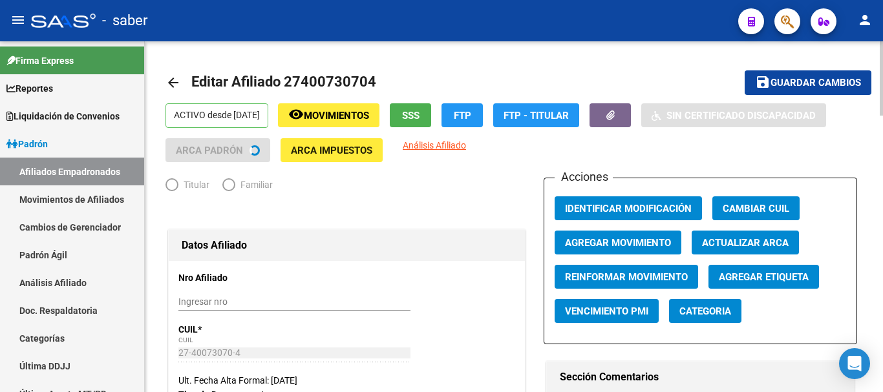
radio input "true"
type input "30-71147005-7"
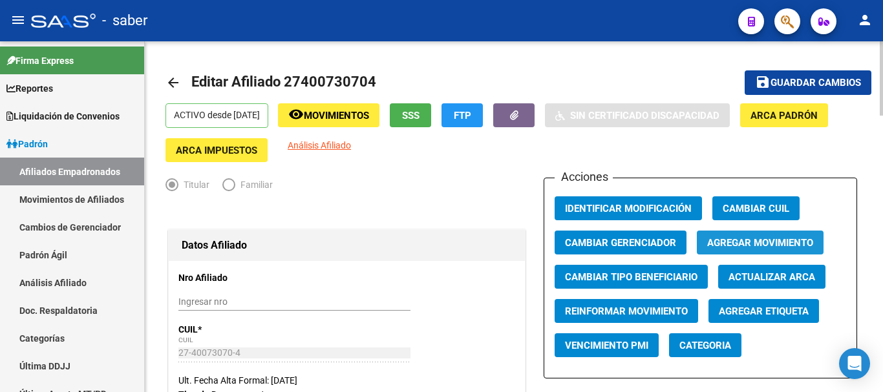
click at [727, 242] on span "Agregar Movimiento" at bounding box center [760, 243] width 106 height 12
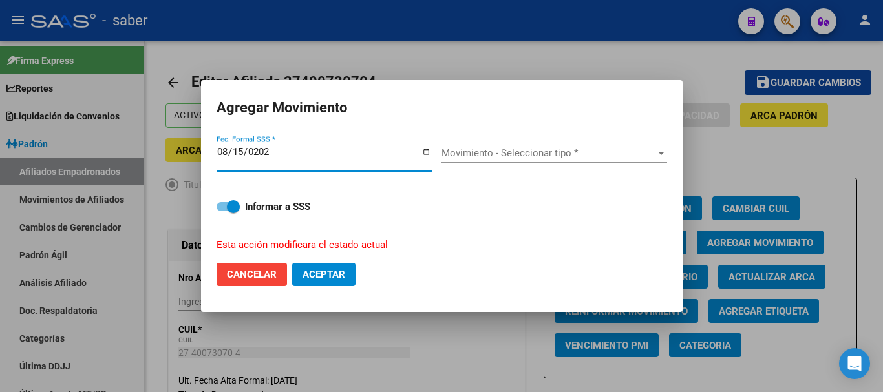
type input "[DATE]"
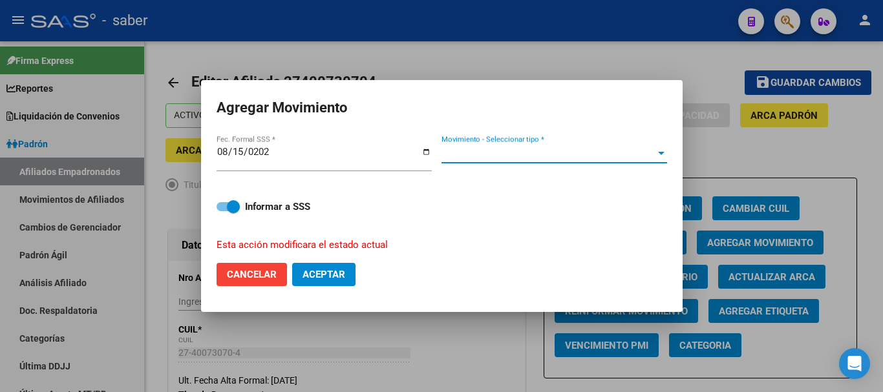
click at [519, 152] on span "Movimiento - Seleccionar tipo *" at bounding box center [549, 153] width 214 height 12
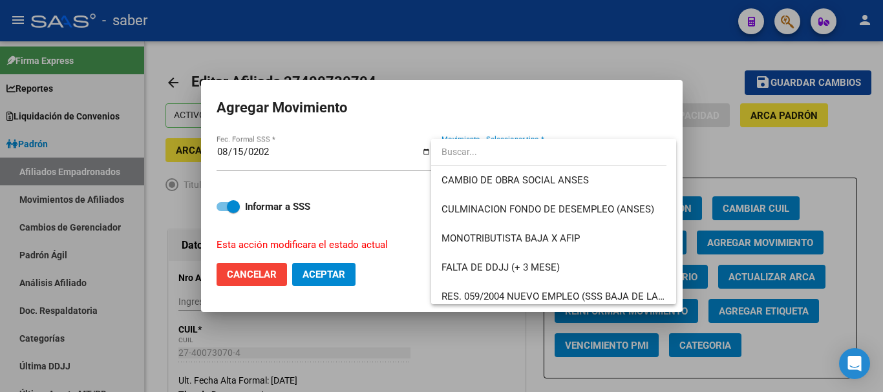
scroll to position [323, 0]
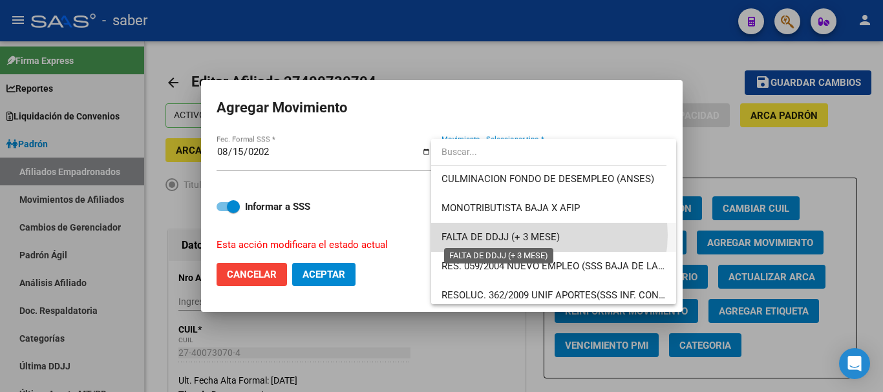
click at [549, 235] on span "FALTA DE DDJJ (+ 3 MESE)" at bounding box center [501, 237] width 118 height 12
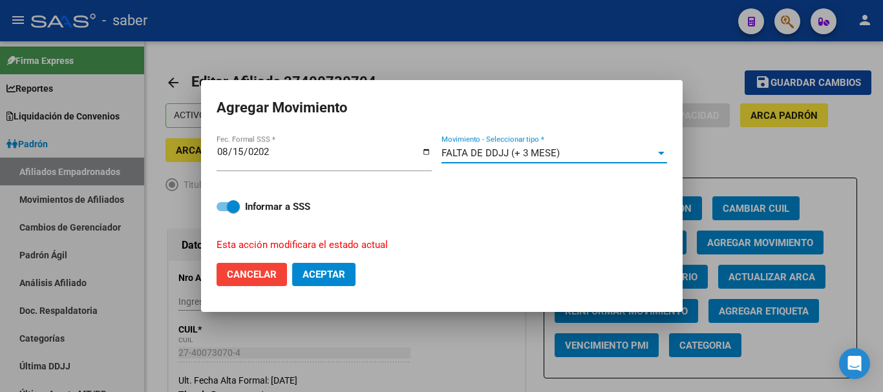
click at [332, 274] on span "Aceptar" at bounding box center [324, 275] width 43 height 12
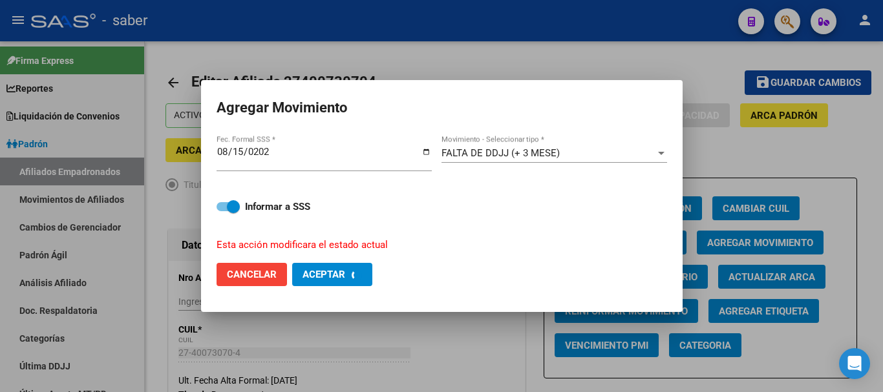
checkbox input "false"
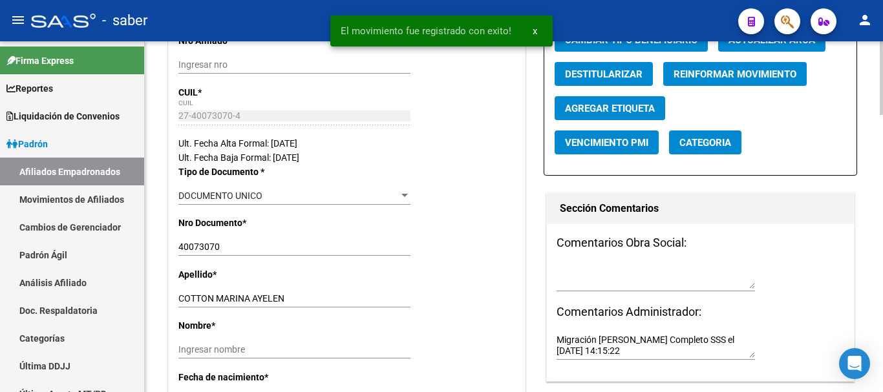
scroll to position [259, 0]
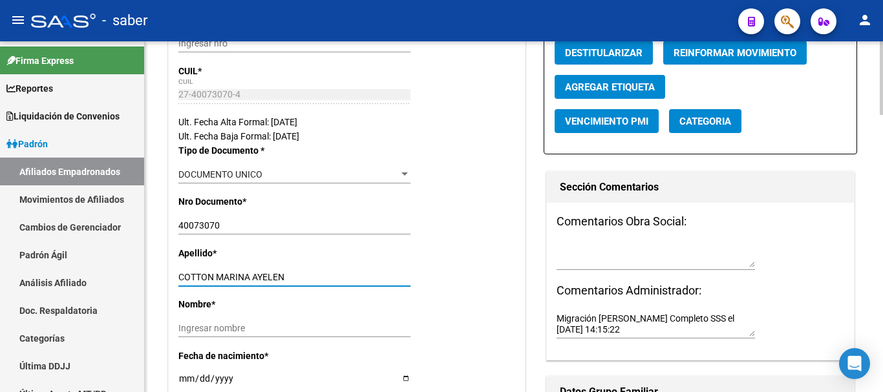
drag, startPoint x: 217, startPoint y: 275, endPoint x: 298, endPoint y: 272, distance: 81.5
click at [298, 272] on input "COTTON MARINA AYELEN" at bounding box center [294, 277] width 232 height 11
type input "COTTON"
click at [190, 325] on input "Ingresar nombre" at bounding box center [294, 328] width 232 height 11
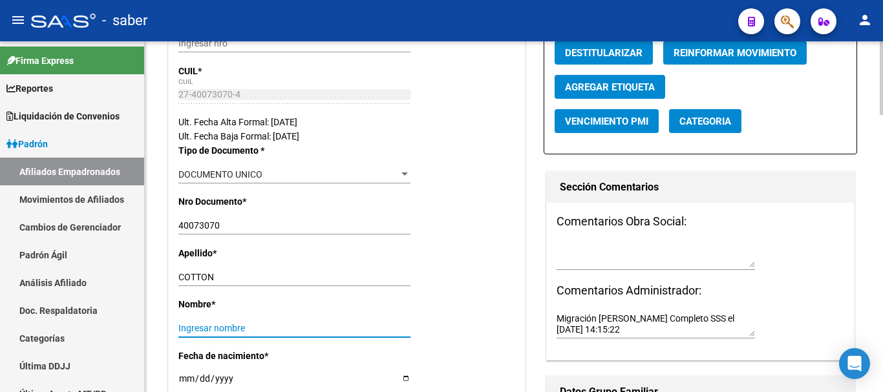
paste input "[PERSON_NAME]"
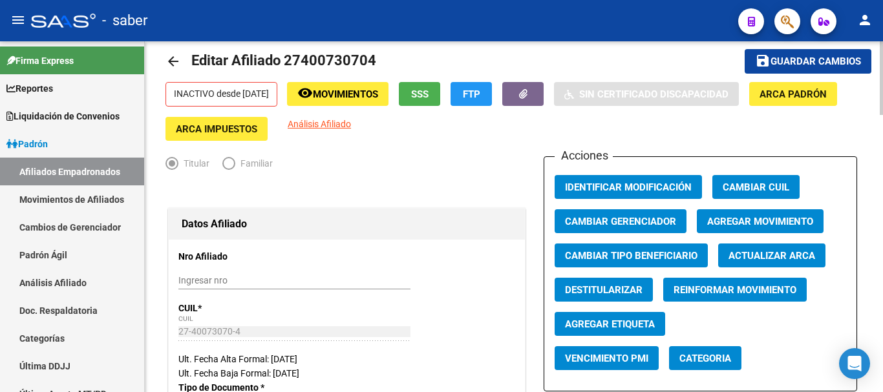
scroll to position [0, 0]
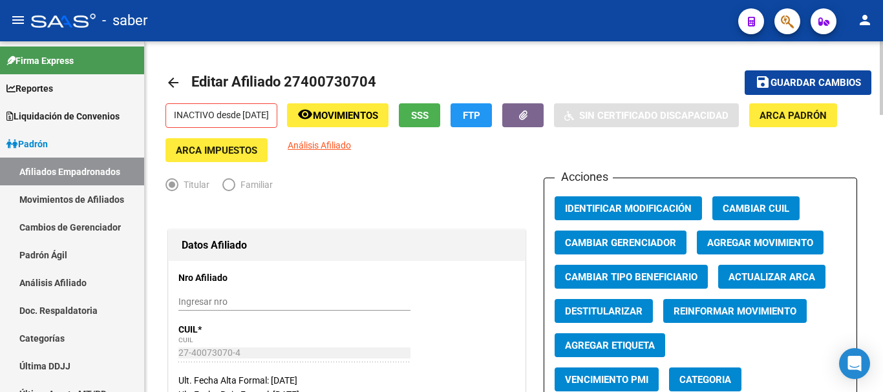
type input "[PERSON_NAME]"
click at [774, 79] on span "Guardar cambios" at bounding box center [816, 84] width 91 height 12
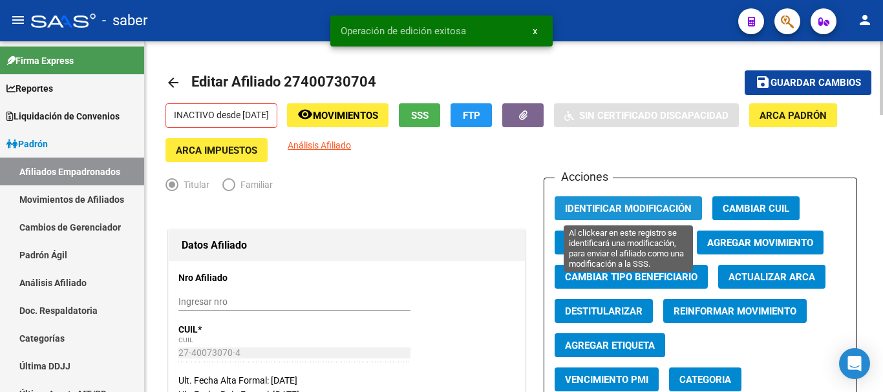
click at [620, 208] on span "Identificar Modificación" at bounding box center [628, 209] width 127 height 12
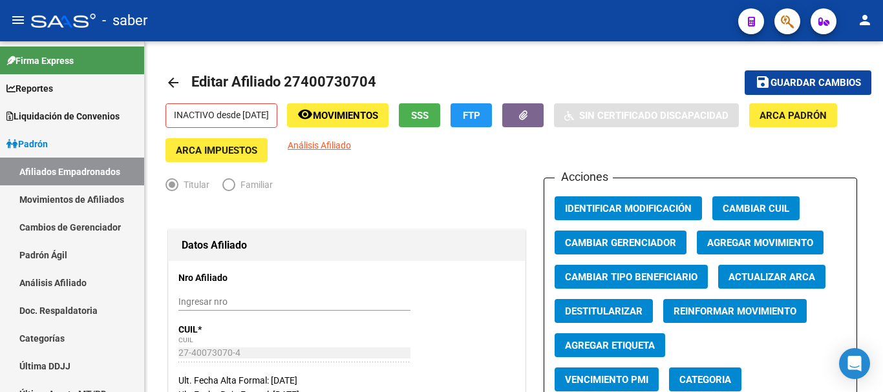
click at [52, 21] on div at bounding box center [63, 21] width 65 height 14
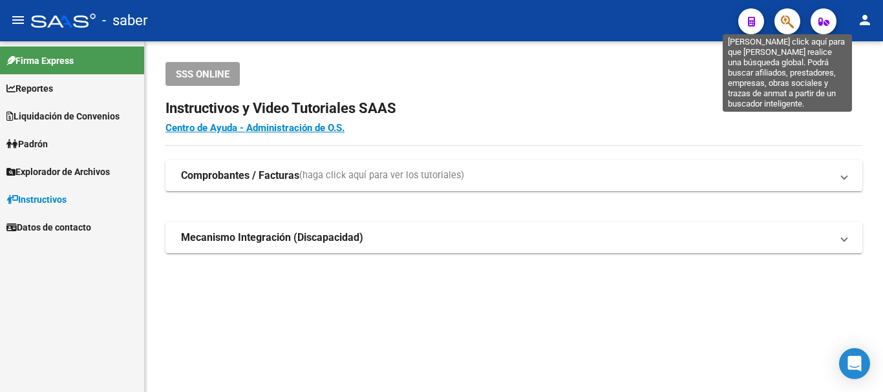
click at [786, 23] on icon "button" at bounding box center [787, 21] width 13 height 15
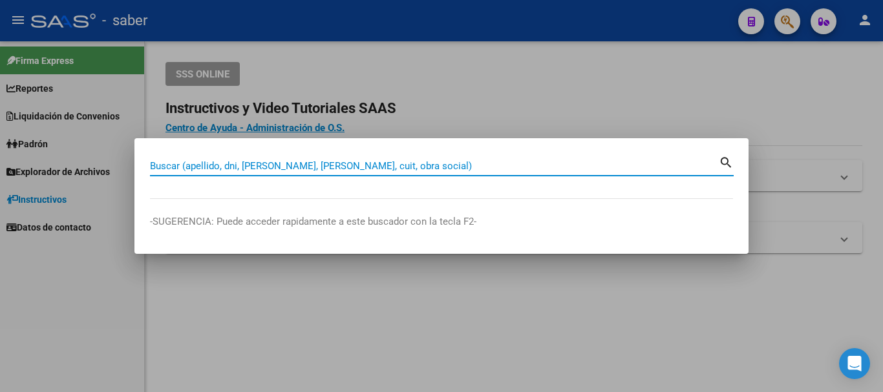
paste input "20388426692"
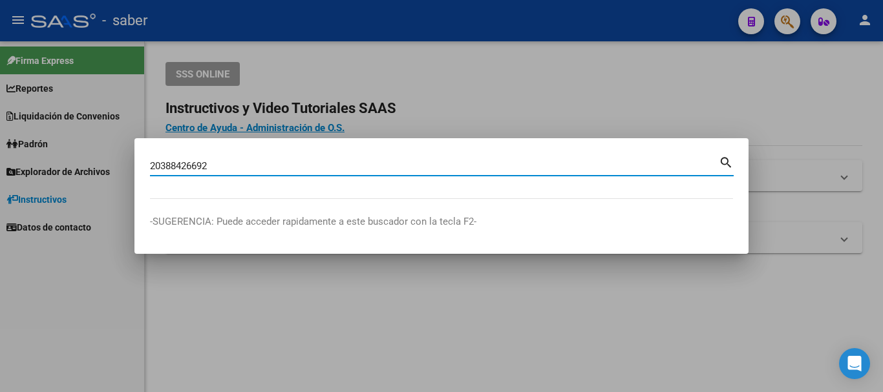
type input "20388426692"
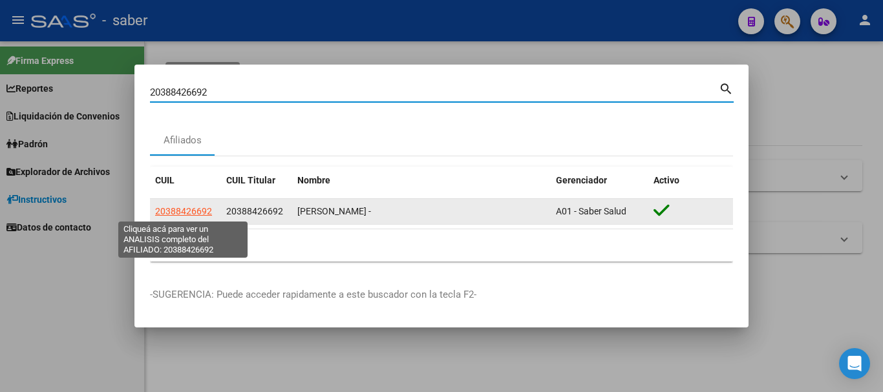
click at [202, 213] on span "20388426692" at bounding box center [183, 211] width 57 height 10
type textarea "20388426692"
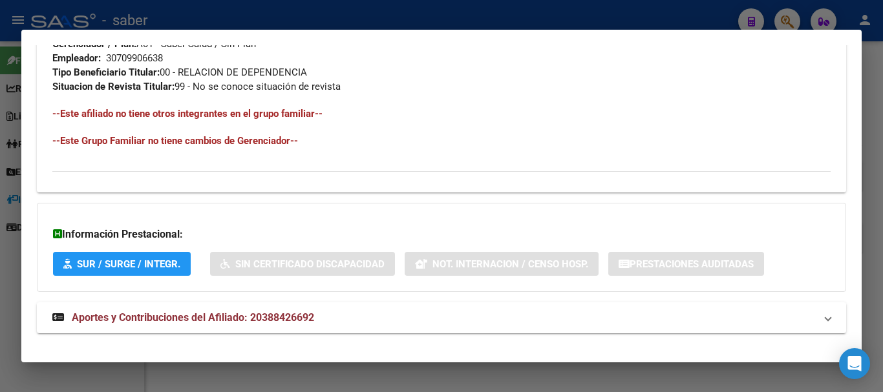
scroll to position [679, 0]
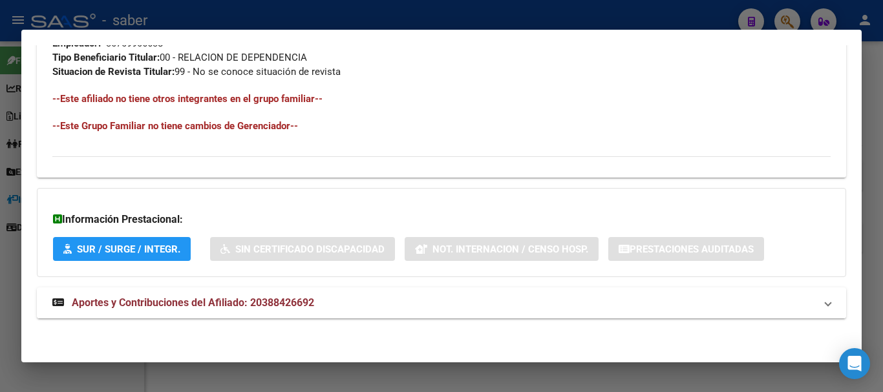
click at [231, 302] on span "Aportes y Contribuciones del Afiliado: 20388426692" at bounding box center [193, 303] width 242 height 12
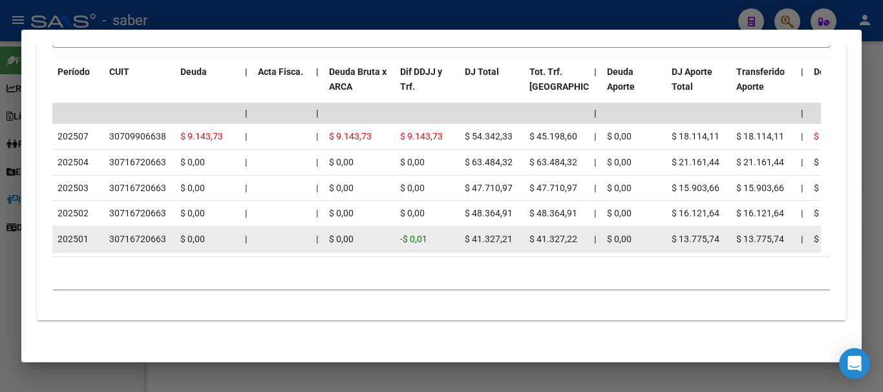
scroll to position [1187, 0]
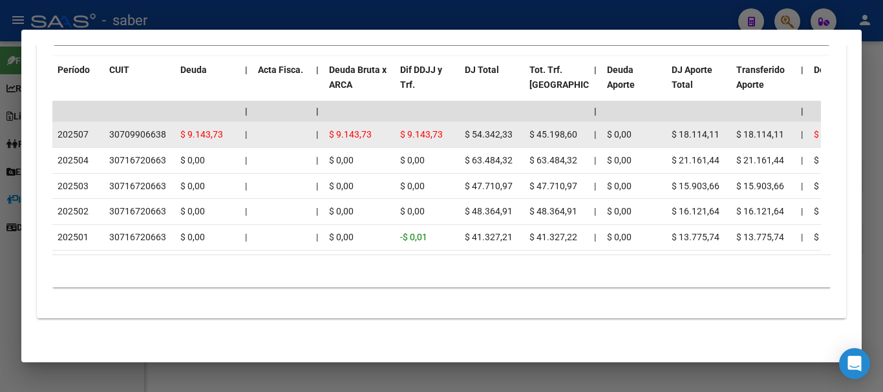
drag, startPoint x: 109, startPoint y: 120, endPoint x: 165, endPoint y: 116, distance: 56.4
click at [165, 127] on div "30709906638" at bounding box center [139, 134] width 61 height 15
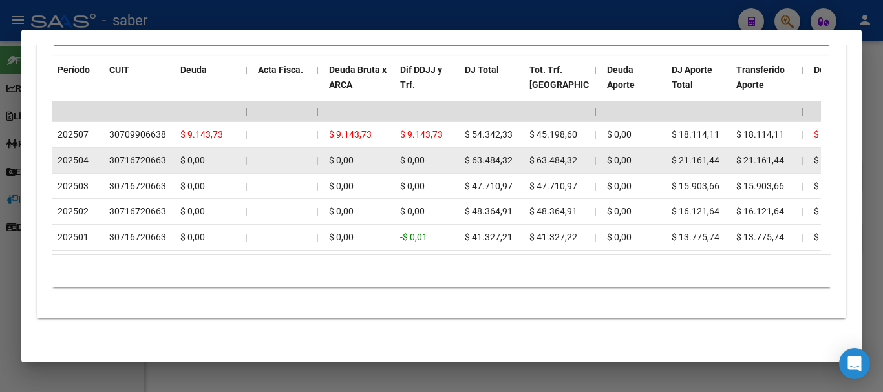
copy div "30709906638"
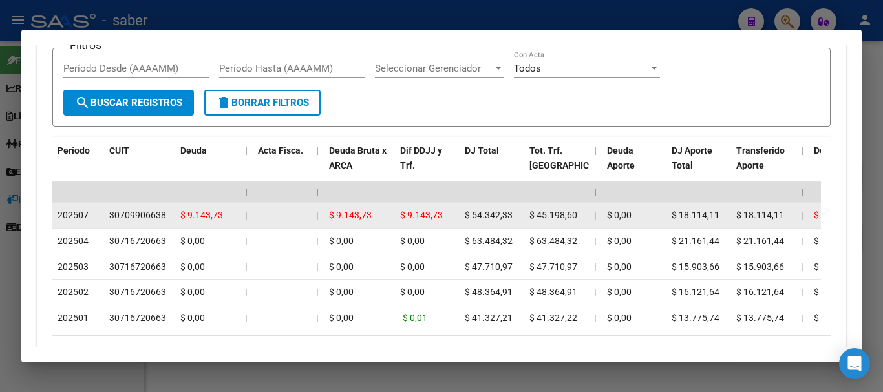
scroll to position [1123, 0]
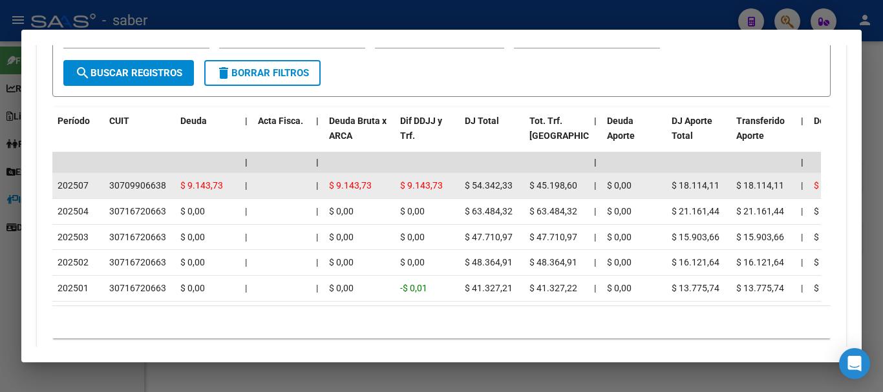
copy div "30709906638"
drag, startPoint x: 471, startPoint y: 184, endPoint x: 518, endPoint y: 181, distance: 46.7
click at [518, 181] on div "$ 54.342,33" at bounding box center [492, 185] width 54 height 15
drag, startPoint x: 538, startPoint y: 183, endPoint x: 578, endPoint y: 182, distance: 40.1
click at [578, 182] on div "$ 45.198,60" at bounding box center [556, 185] width 54 height 15
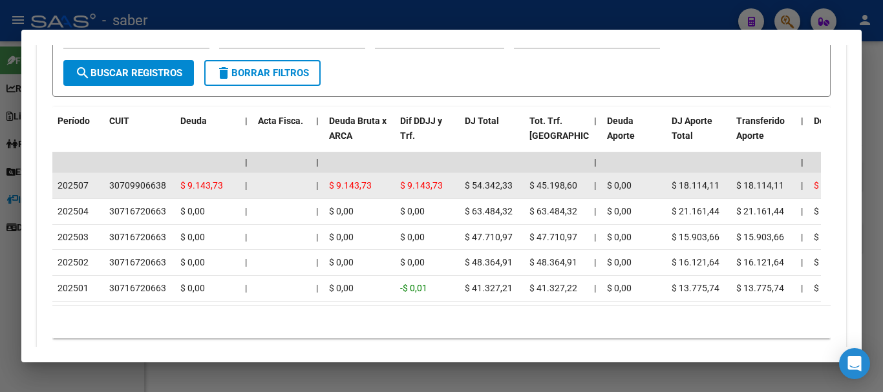
drag, startPoint x: 471, startPoint y: 182, endPoint x: 518, endPoint y: 186, distance: 46.7
click at [518, 186] on div "$ 54.342,33" at bounding box center [492, 185] width 54 height 15
copy span "54.342,33"
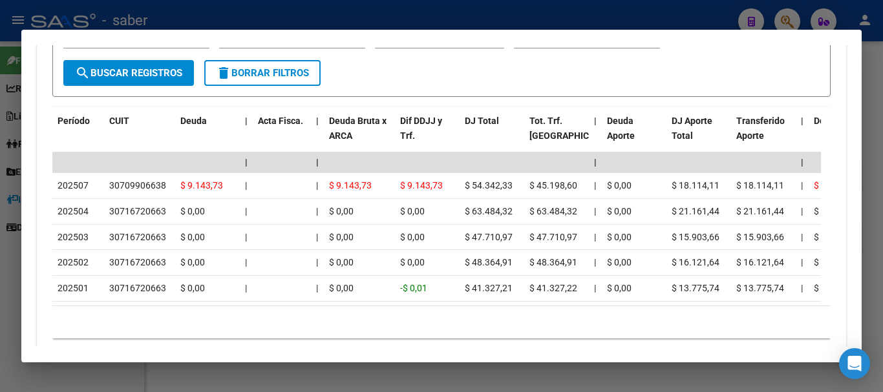
click at [51, 21] on div at bounding box center [441, 196] width 883 height 392
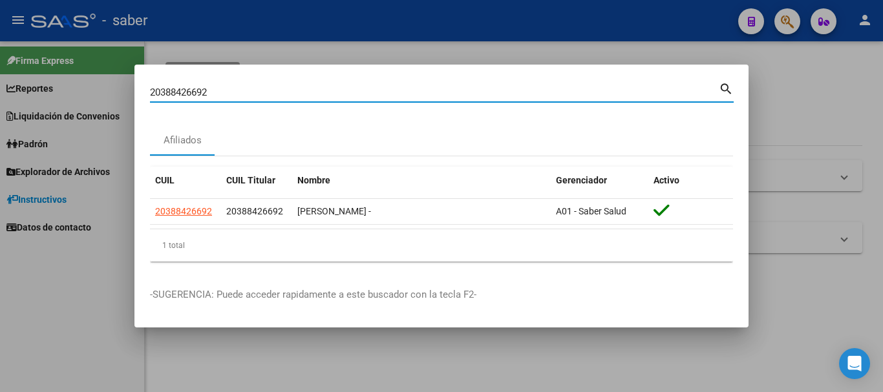
drag, startPoint x: 224, startPoint y: 92, endPoint x: 87, endPoint y: 90, distance: 137.7
click at [87, 90] on div "20388426692 Buscar (apellido, dni, cuil, nro traspaso, cuit, obra social) searc…" at bounding box center [441, 196] width 883 height 392
paste input "08867200"
type input "20308867200"
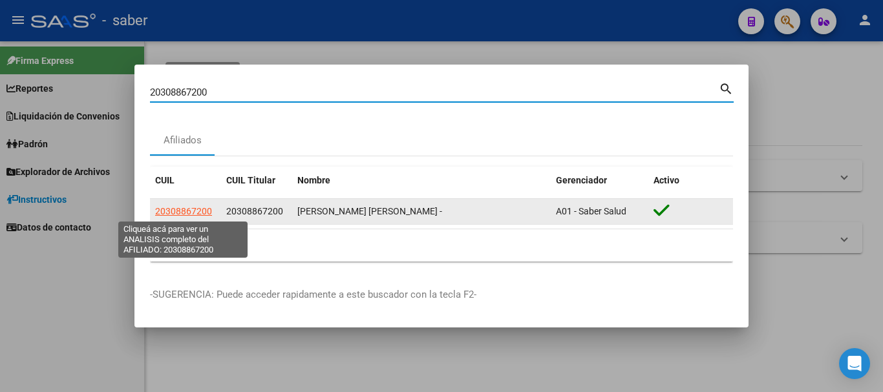
click at [186, 213] on span "20308867200" at bounding box center [183, 211] width 57 height 10
type textarea "20308867200"
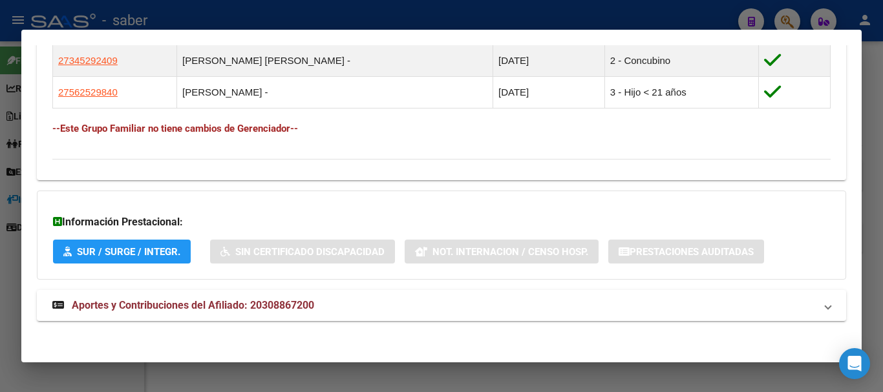
scroll to position [820, 0]
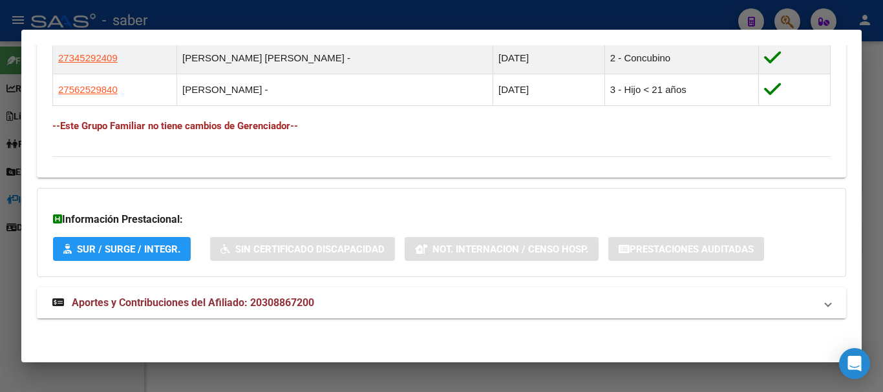
click at [238, 304] on span "Aportes y Contribuciones del Afiliado: 20308867200" at bounding box center [193, 303] width 242 height 12
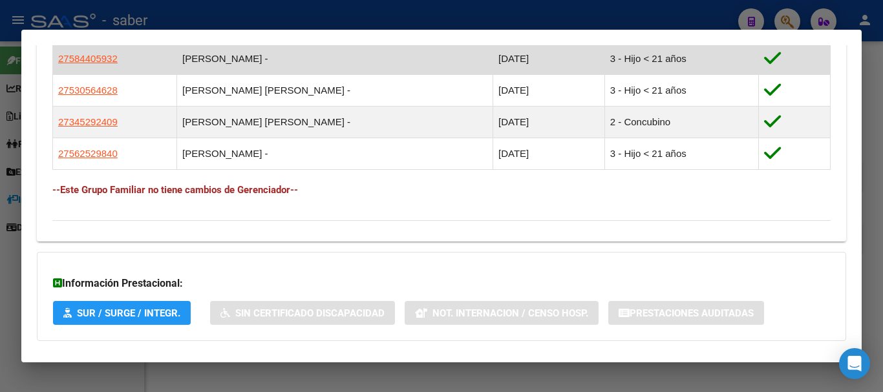
scroll to position [756, 0]
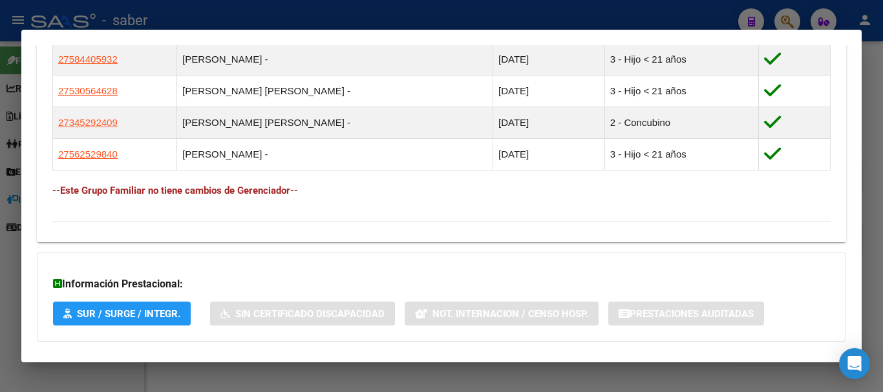
click at [78, 18] on div at bounding box center [441, 196] width 883 height 392
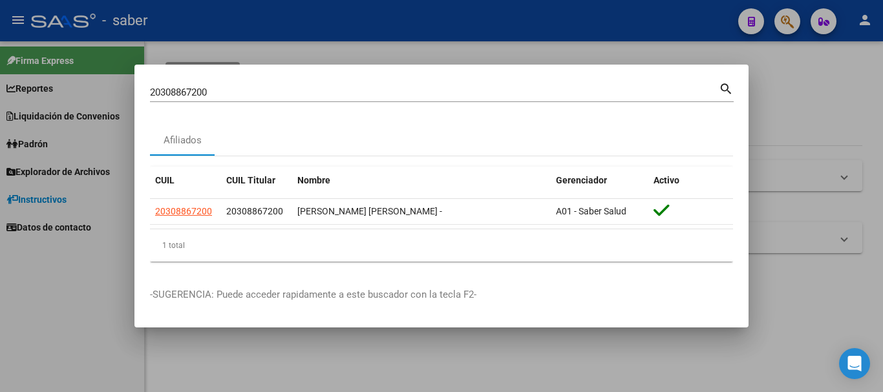
drag, startPoint x: 168, startPoint y: 88, endPoint x: 138, endPoint y: 96, distance: 31.5
click at [118, 89] on div "20308867200 Buscar (apellido, dni, cuil, nro traspaso, cuit, obra social) searc…" at bounding box center [441, 196] width 883 height 392
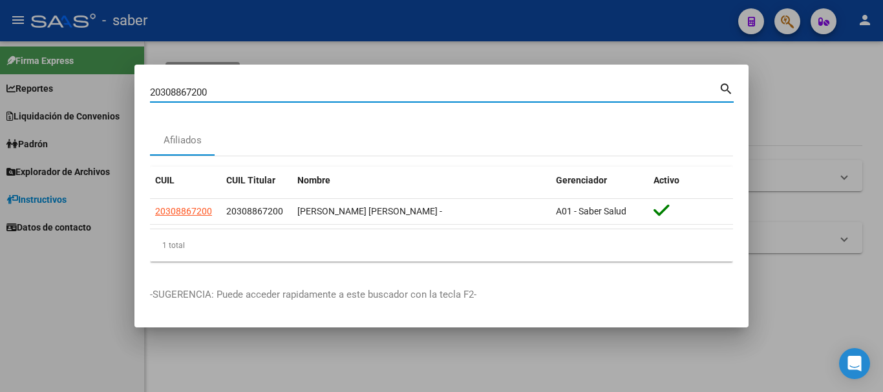
drag, startPoint x: 223, startPoint y: 87, endPoint x: 100, endPoint y: 95, distance: 123.7
click at [100, 94] on div "20308867200 Buscar (apellido, dni, cuil, nro traspaso, cuit, obra social) searc…" at bounding box center [441, 196] width 883 height 392
paste input "59602244"
type input "20359602244"
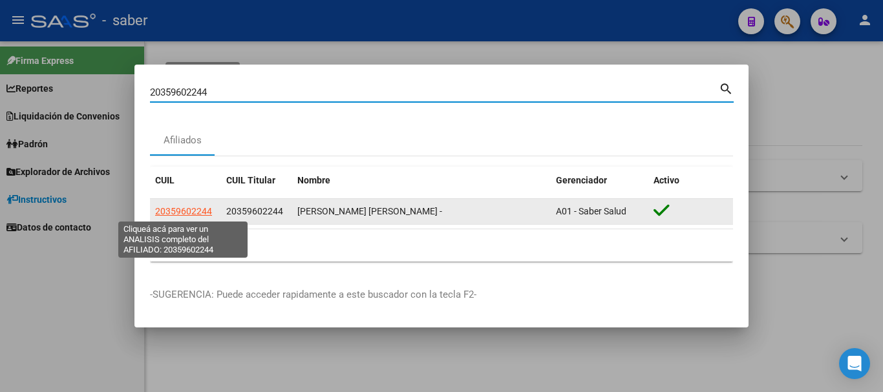
click at [201, 215] on span "20359602244" at bounding box center [183, 211] width 57 height 10
type textarea "20359602244"
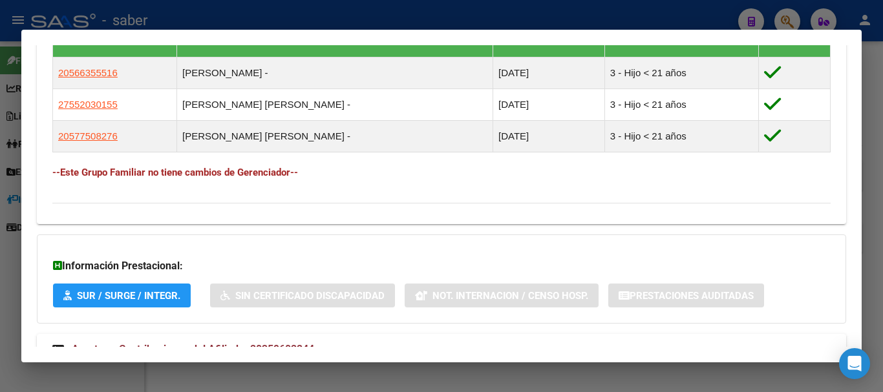
scroll to position [789, 0]
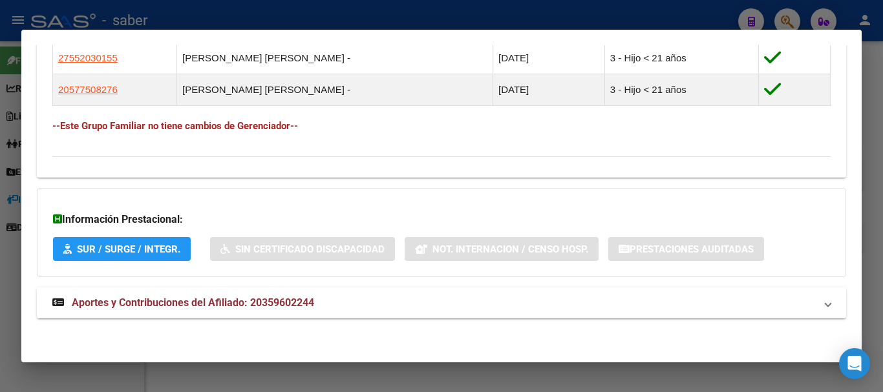
click at [156, 301] on span "Aportes y Contribuciones del Afiliado: 20359602244" at bounding box center [193, 303] width 242 height 12
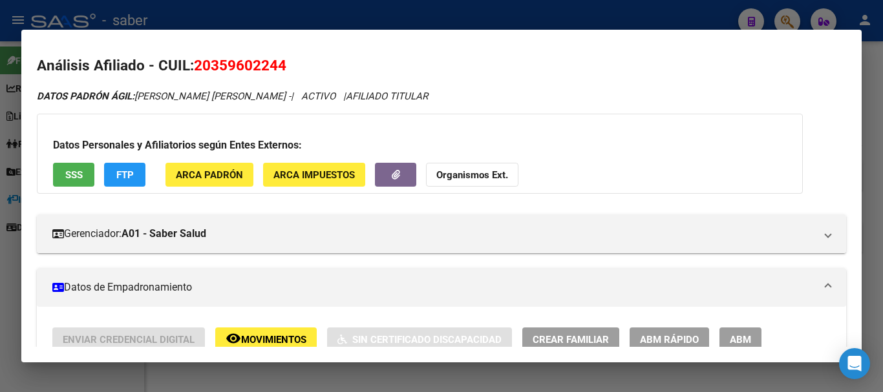
scroll to position [0, 0]
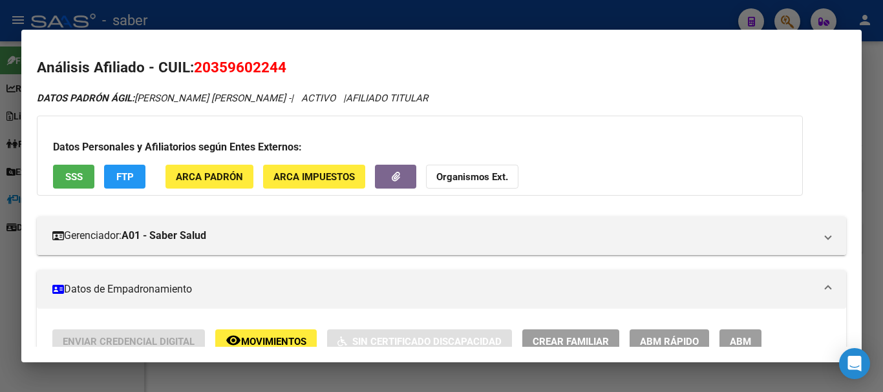
click at [65, 24] on div at bounding box center [441, 196] width 883 height 392
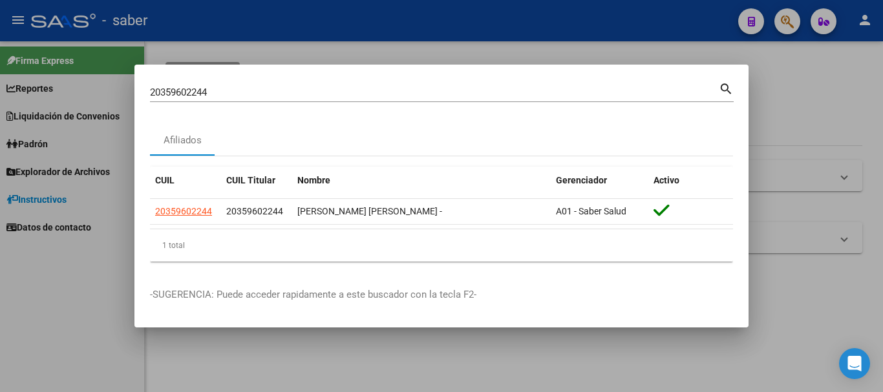
drag, startPoint x: 228, startPoint y: 84, endPoint x: 144, endPoint y: 90, distance: 84.2
click at [105, 81] on div "20359602244 Buscar (apellido, dni, cuil, nro traspaso, cuit, obra social) searc…" at bounding box center [441, 196] width 883 height 392
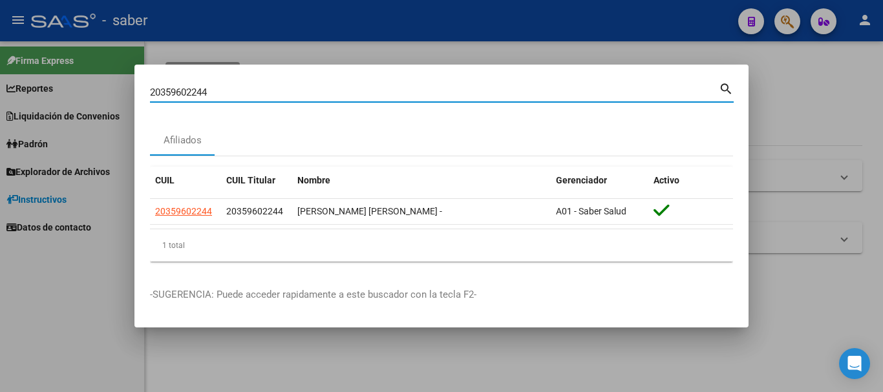
drag, startPoint x: 208, startPoint y: 89, endPoint x: 116, endPoint y: 84, distance: 91.9
click at [116, 85] on div "20359602244 Buscar (apellido, dni, cuil, nro traspaso, cuit, obra social) searc…" at bounding box center [441, 196] width 883 height 392
paste input "271461829"
type input "20271461829"
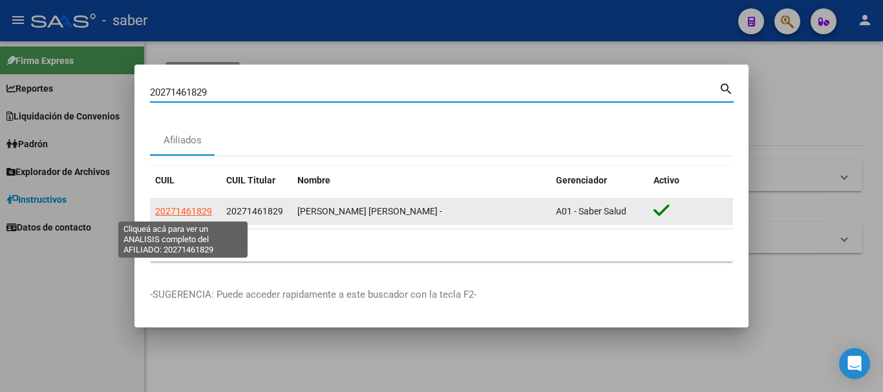
click at [176, 214] on span "20271461829" at bounding box center [183, 211] width 57 height 10
type textarea "20271461829"
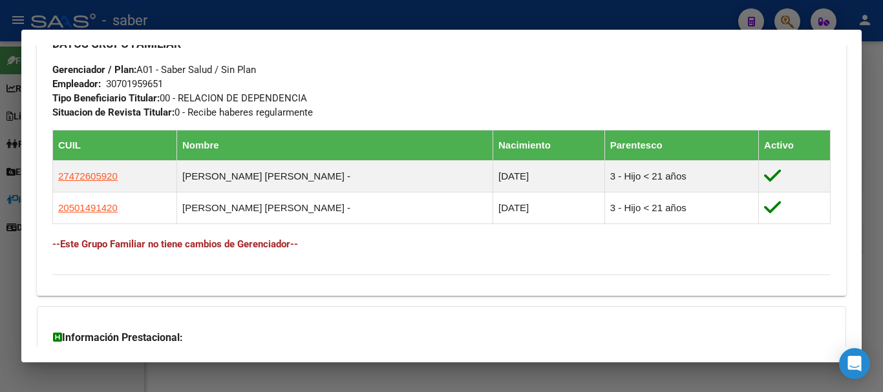
scroll to position [757, 0]
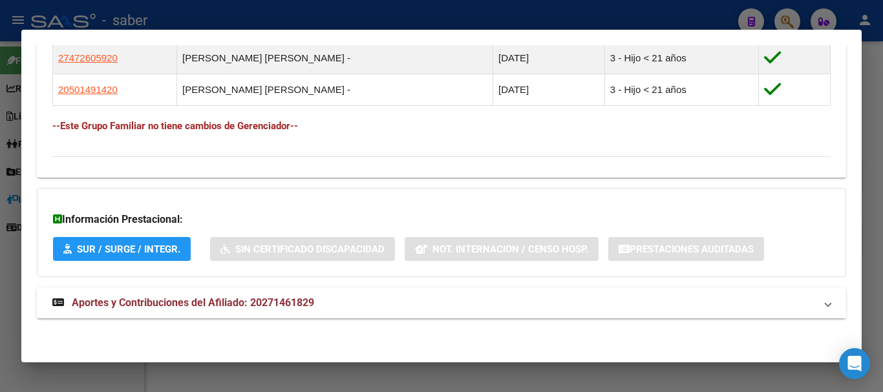
click at [145, 301] on span "Aportes y Contribuciones del Afiliado: 20271461829" at bounding box center [193, 303] width 242 height 12
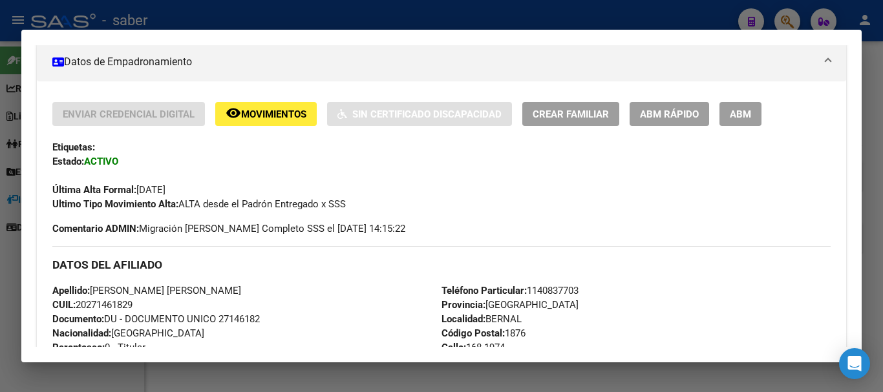
scroll to position [204, 0]
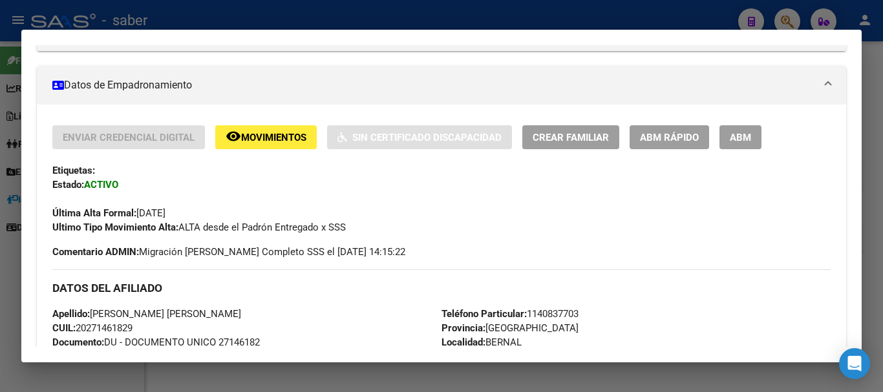
click at [729, 141] on button "ABM" at bounding box center [741, 137] width 42 height 24
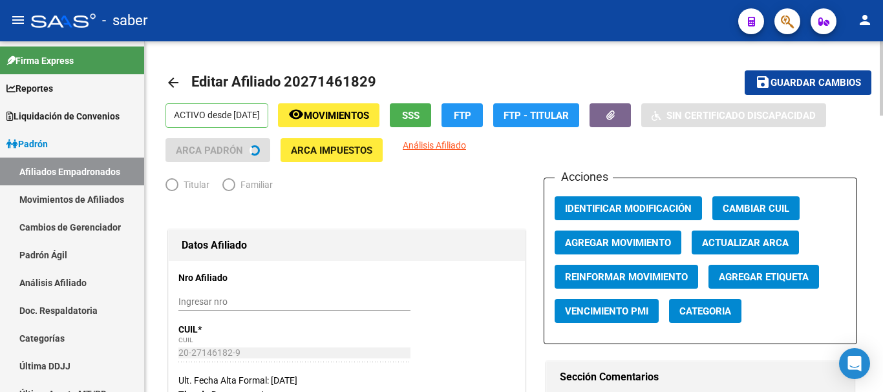
radio input "true"
type input "30-70195965-1"
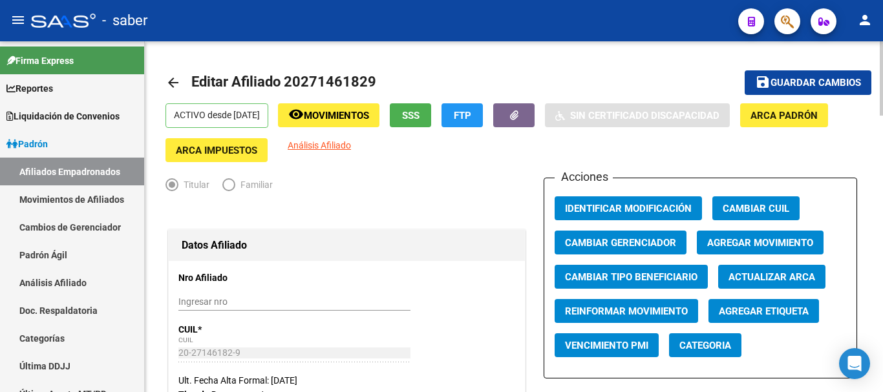
click at [718, 237] on span "Agregar Movimiento" at bounding box center [760, 243] width 106 height 12
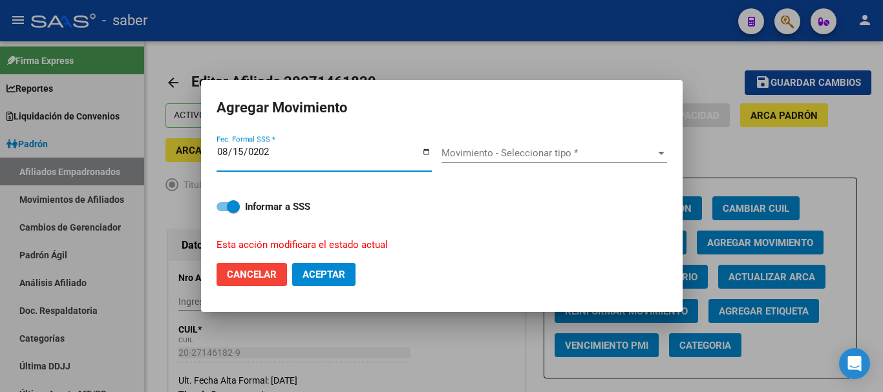
type input "[DATE]"
click at [474, 154] on span "Movimiento - Seleccionar tipo *" at bounding box center [549, 153] width 214 height 12
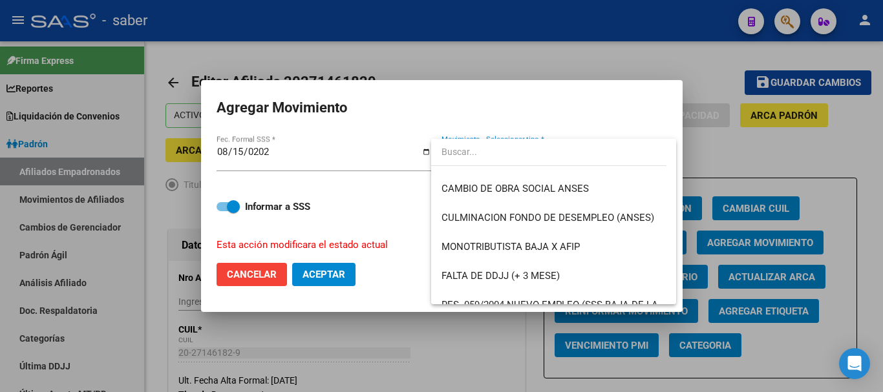
scroll to position [310, 0]
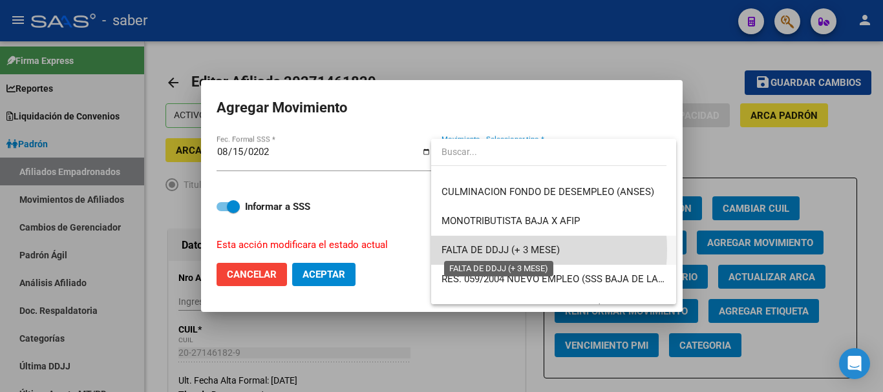
click at [500, 250] on span "FALTA DE DDJJ (+ 3 MESE)" at bounding box center [501, 250] width 118 height 12
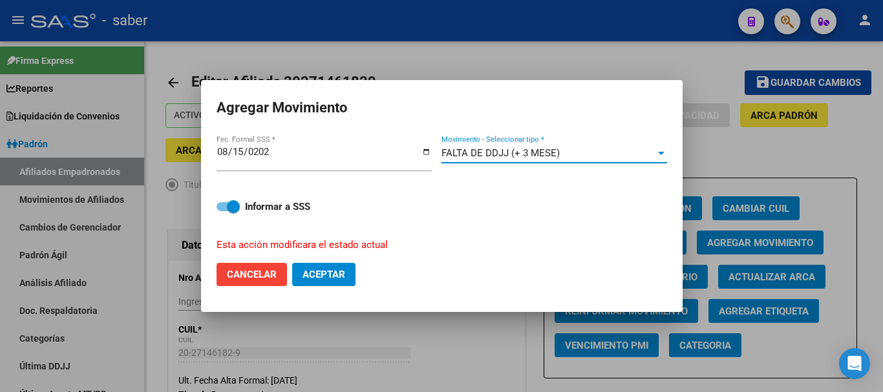
click at [326, 272] on span "Aceptar" at bounding box center [324, 275] width 43 height 12
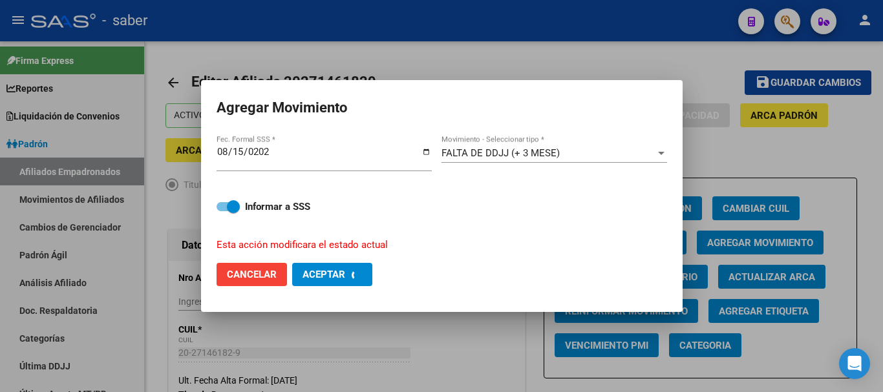
checkbox input "false"
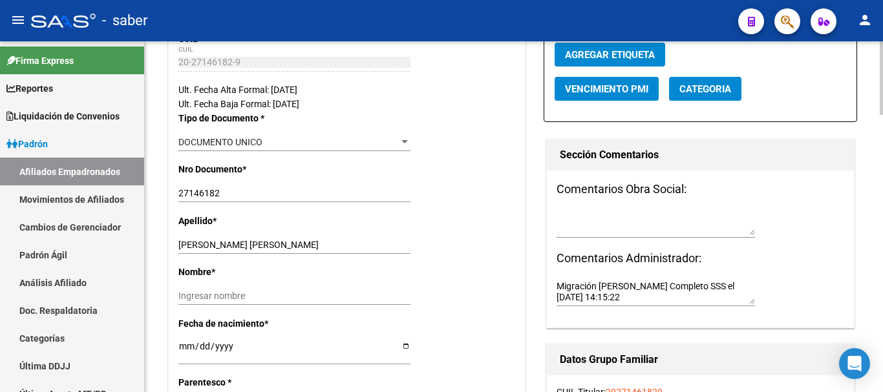
scroll to position [323, 0]
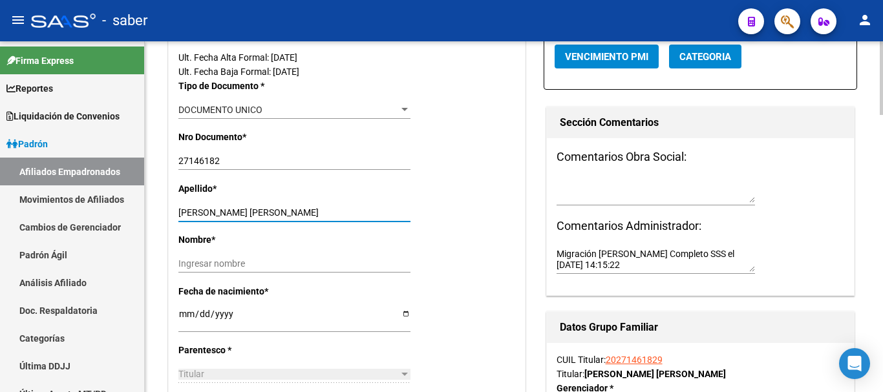
drag, startPoint x: 205, startPoint y: 209, endPoint x: 300, endPoint y: 210, distance: 95.0
click at [300, 210] on input "[PERSON_NAME] [PERSON_NAME]" at bounding box center [294, 213] width 232 height 11
type input "SILVA"
click at [245, 254] on div "Nombre * Ingresar nombre" at bounding box center [346, 258] width 337 height 51
click at [241, 262] on input "Ingresar nombre" at bounding box center [294, 264] width 232 height 11
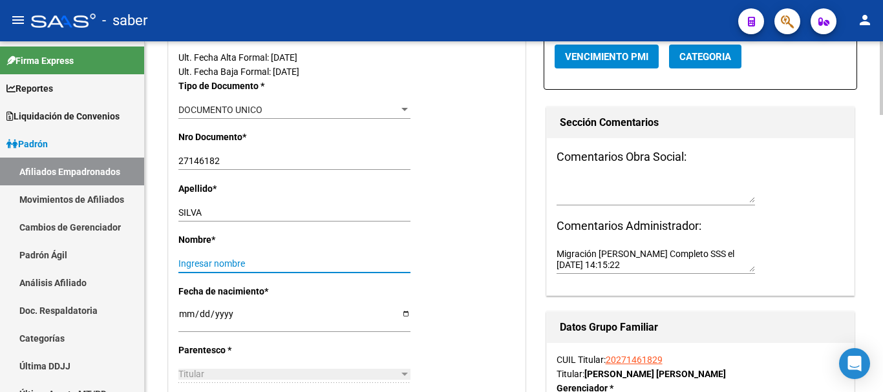
paste input "[PERSON_NAME]"
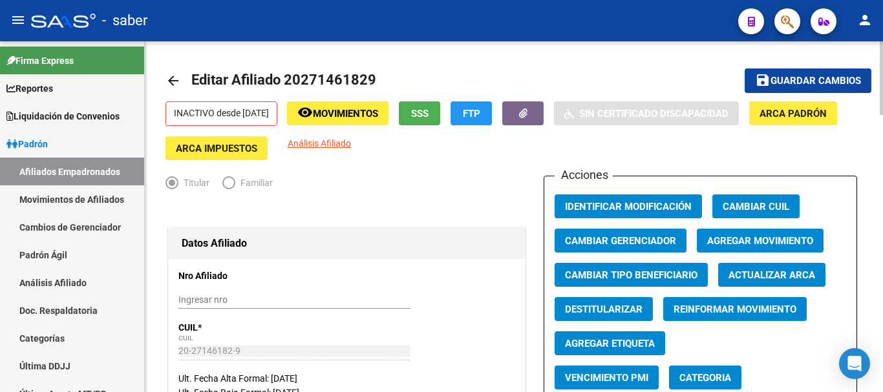
scroll to position [0, 0]
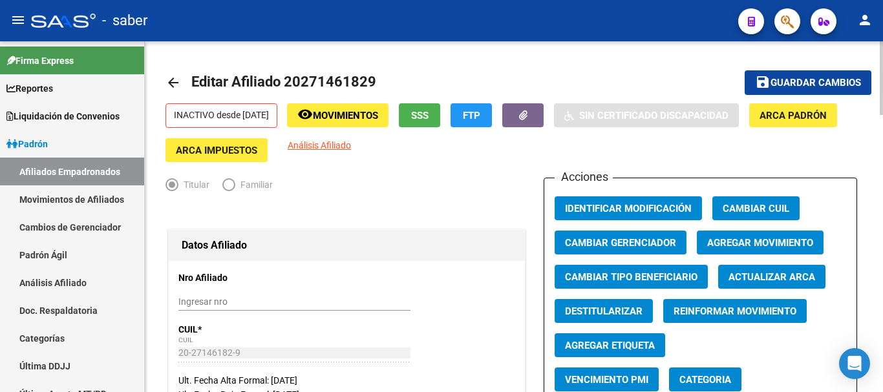
type input "[PERSON_NAME]"
click at [772, 72] on button "save Guardar cambios" at bounding box center [808, 82] width 127 height 24
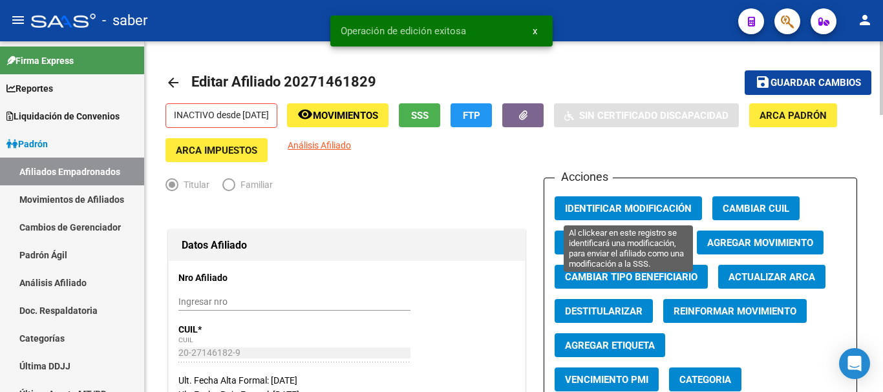
click at [595, 207] on span "Identificar Modificación" at bounding box center [628, 209] width 127 height 12
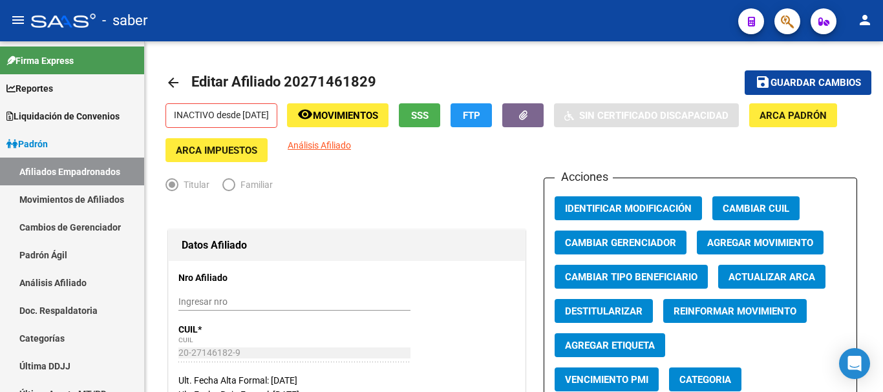
click at [54, 19] on div at bounding box center [63, 21] width 65 height 14
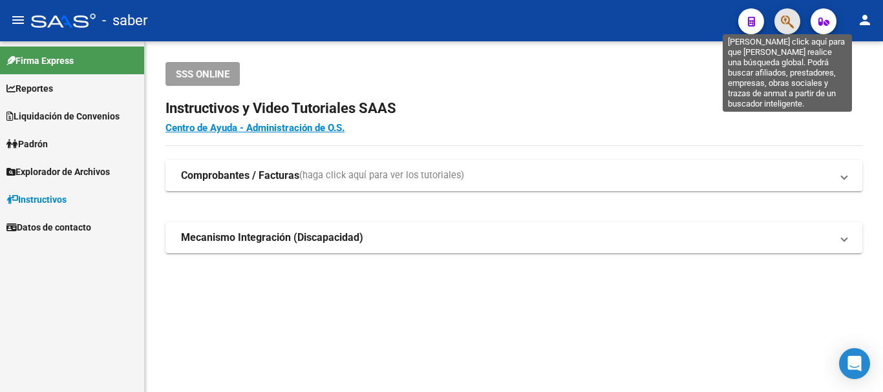
click at [783, 18] on icon "button" at bounding box center [787, 21] width 13 height 15
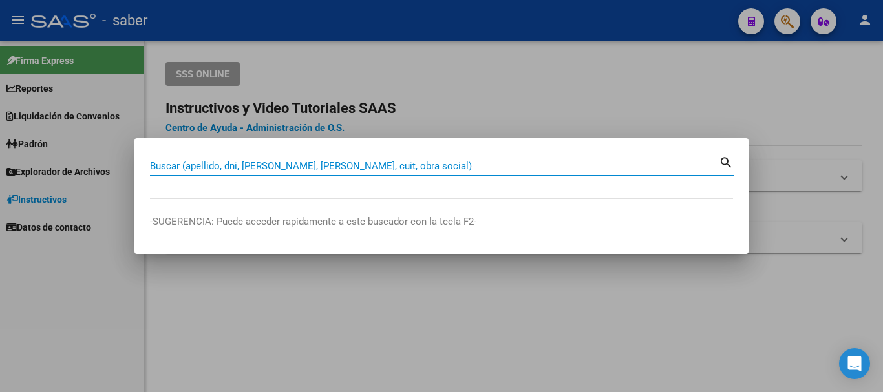
paste input "20439227177"
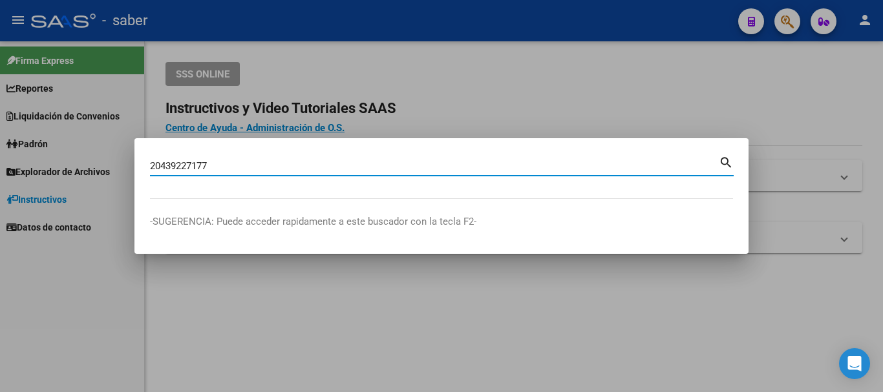
type input "20439227177"
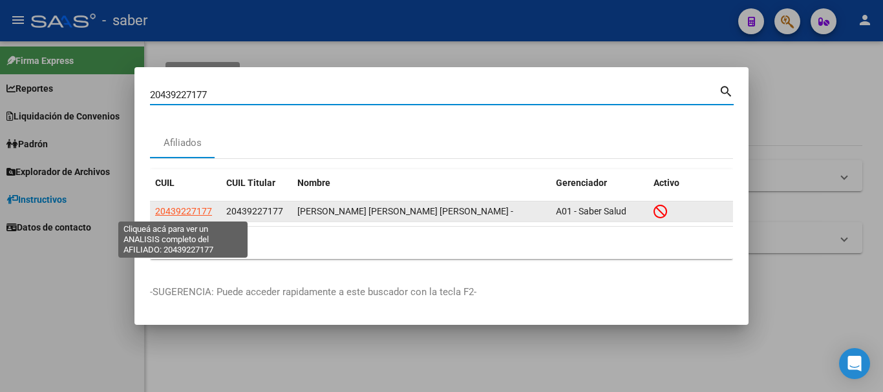
click at [195, 210] on span "20439227177" at bounding box center [183, 211] width 57 height 10
type textarea "20439227177"
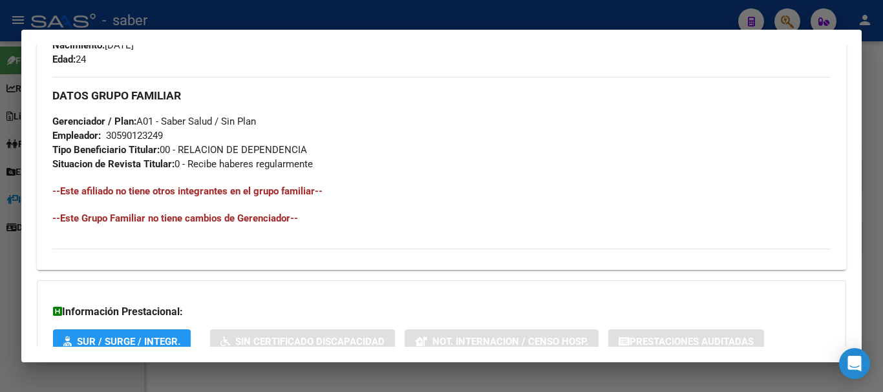
scroll to position [708, 0]
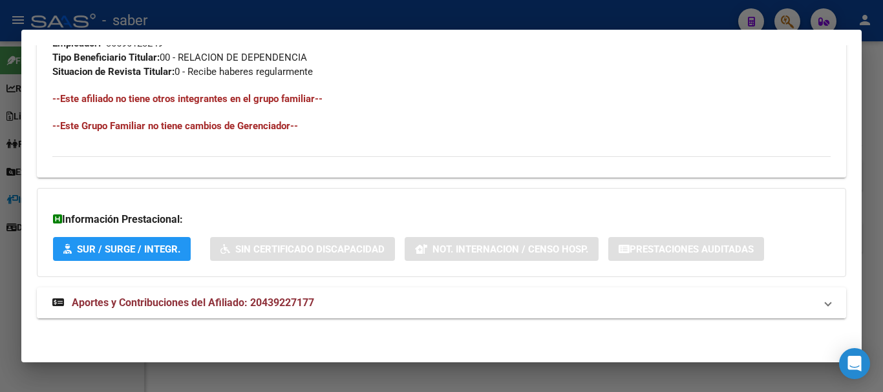
click at [224, 301] on span "Aportes y Contribuciones del Afiliado: 20439227177" at bounding box center [193, 303] width 242 height 12
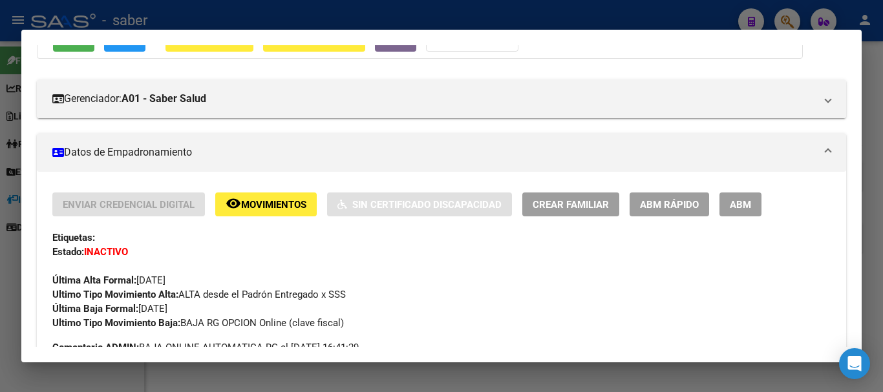
scroll to position [61, 0]
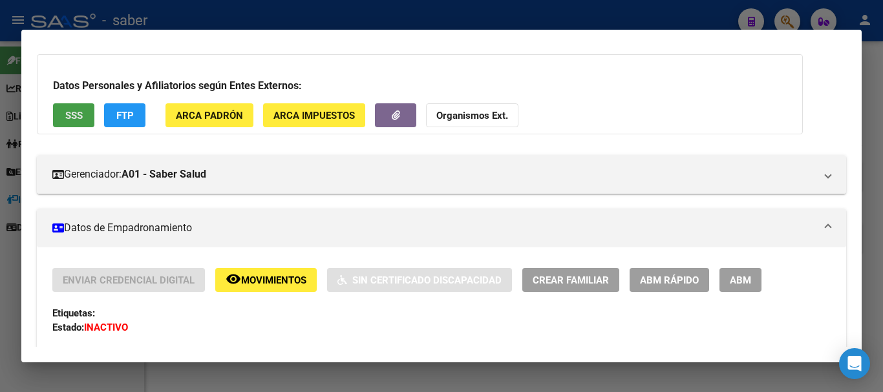
click at [76, 113] on span "SSS" at bounding box center [73, 116] width 17 height 12
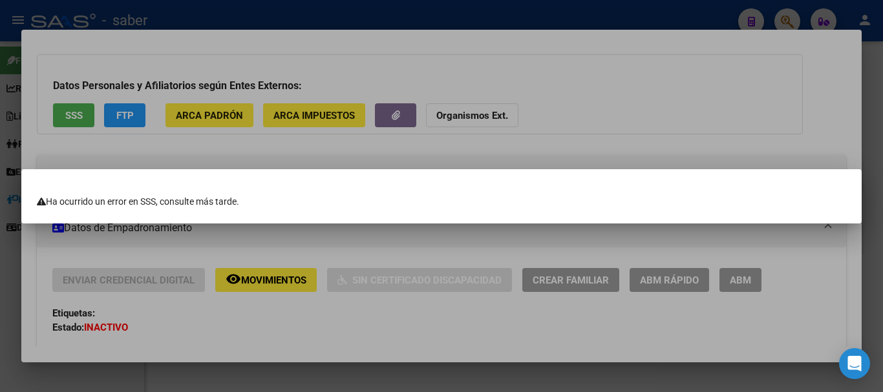
click at [76, 113] on div at bounding box center [441, 196] width 883 height 392
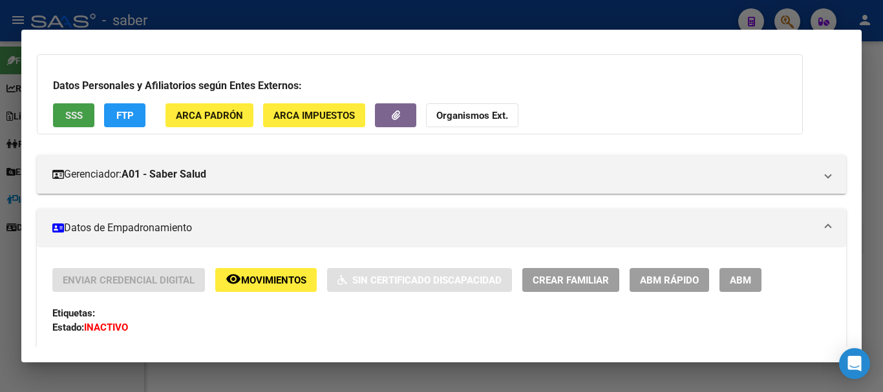
click at [63, 110] on button "SSS" at bounding box center [73, 115] width 41 height 24
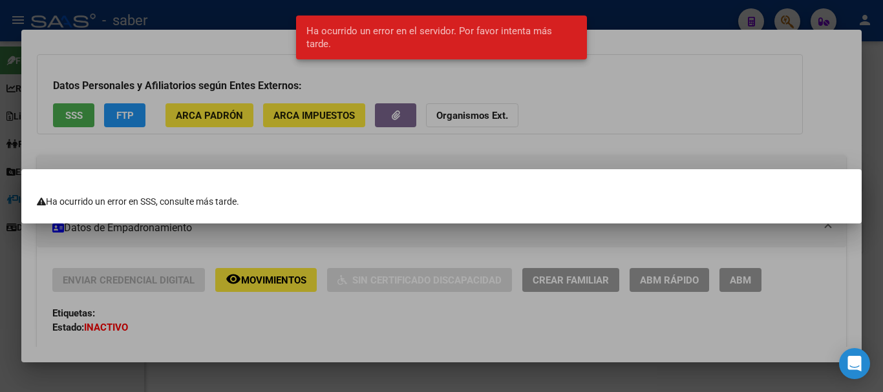
click at [573, 147] on div at bounding box center [441, 196] width 883 height 392
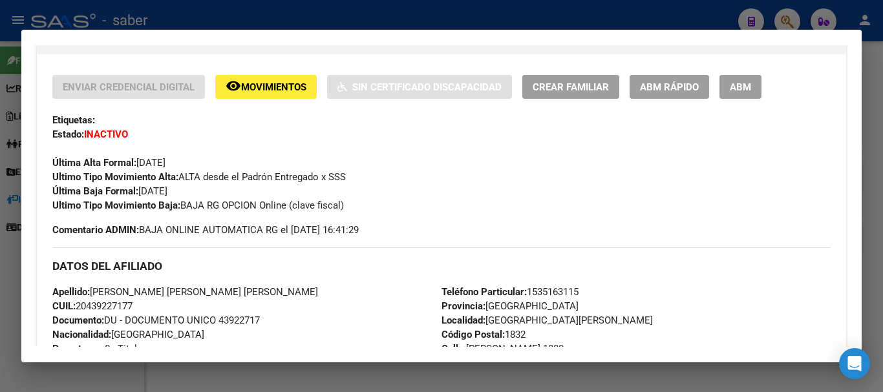
scroll to position [255, 0]
click at [253, 85] on span "Movimientos" at bounding box center [273, 87] width 65 height 12
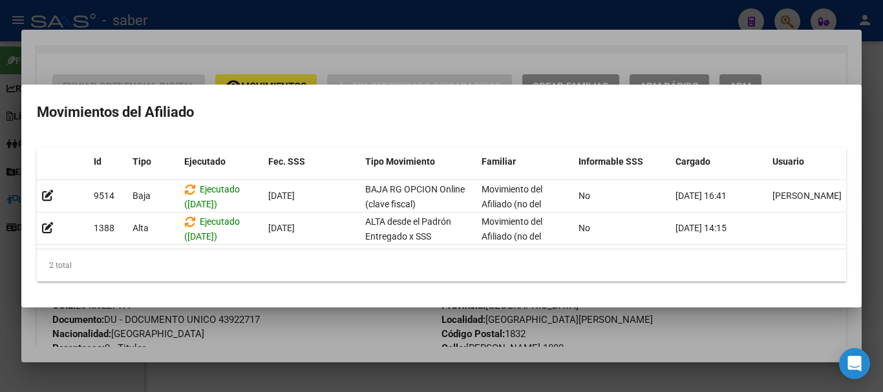
click at [279, 49] on div at bounding box center [441, 196] width 883 height 392
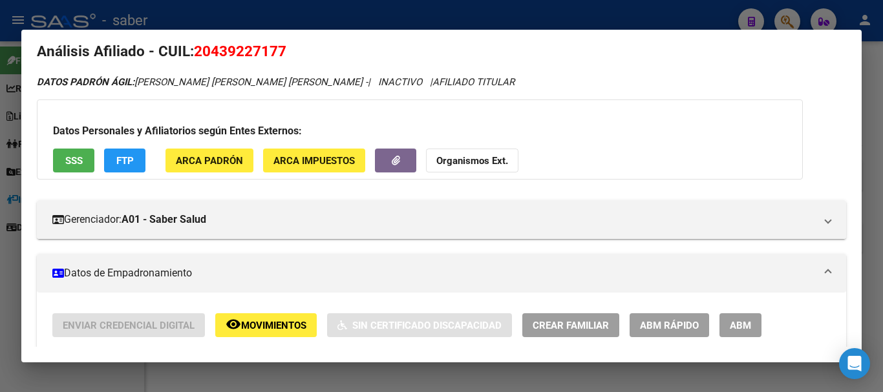
scroll to position [0, 0]
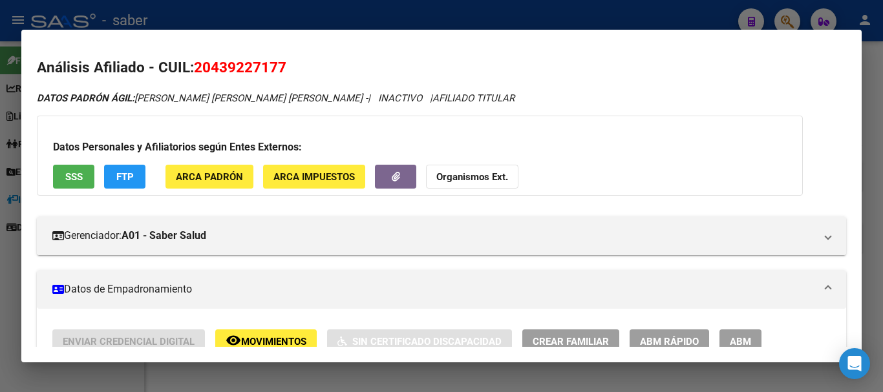
click at [49, 14] on div at bounding box center [441, 196] width 883 height 392
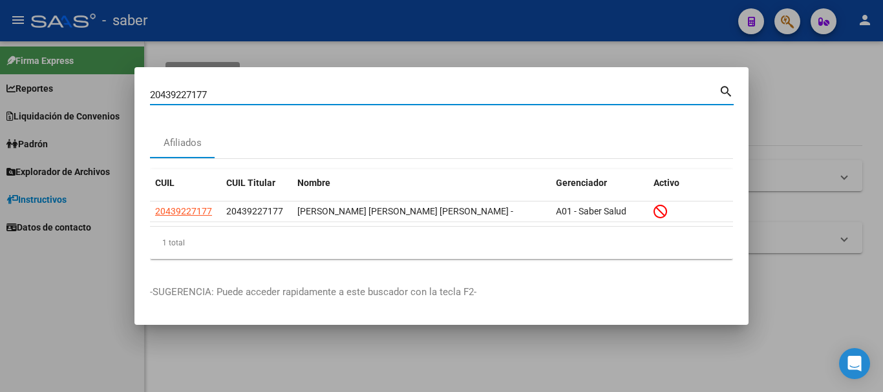
drag, startPoint x: 228, startPoint y: 94, endPoint x: 83, endPoint y: 92, distance: 144.2
click at [92, 89] on div "20439227177 Buscar (apellido, dni, cuil, nro traspaso, cuit, obra social) searc…" at bounding box center [441, 196] width 883 height 392
paste input "244486836"
type input "20244486836"
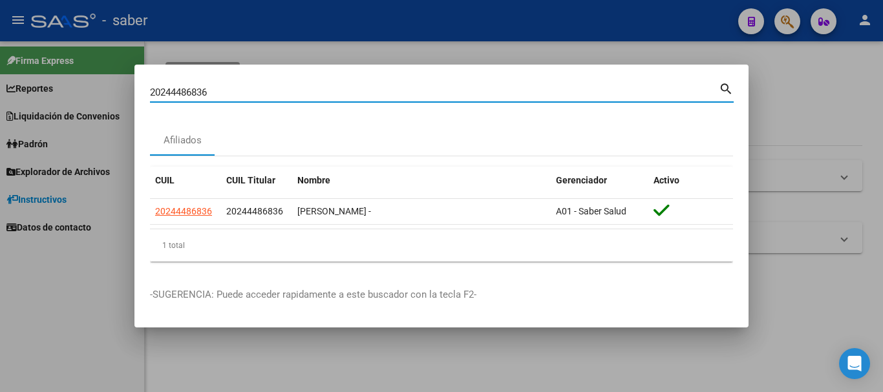
click at [176, 89] on input "20244486836" at bounding box center [434, 93] width 569 height 12
click at [236, 92] on input "20244486836" at bounding box center [434, 93] width 569 height 12
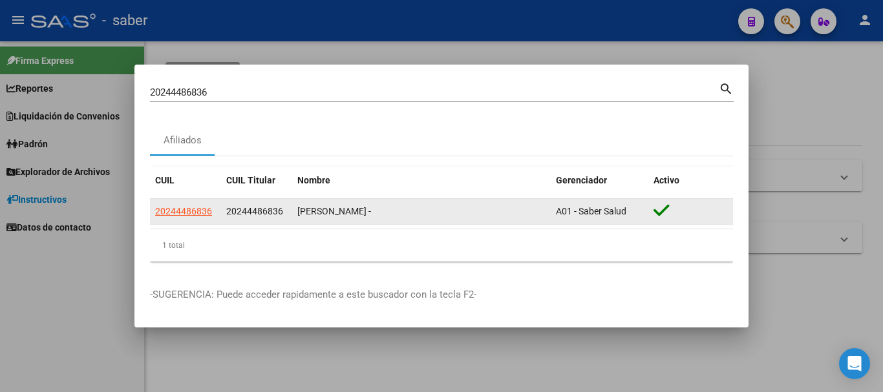
click at [171, 204] on app-link-go-to "20244486836" at bounding box center [183, 211] width 57 height 15
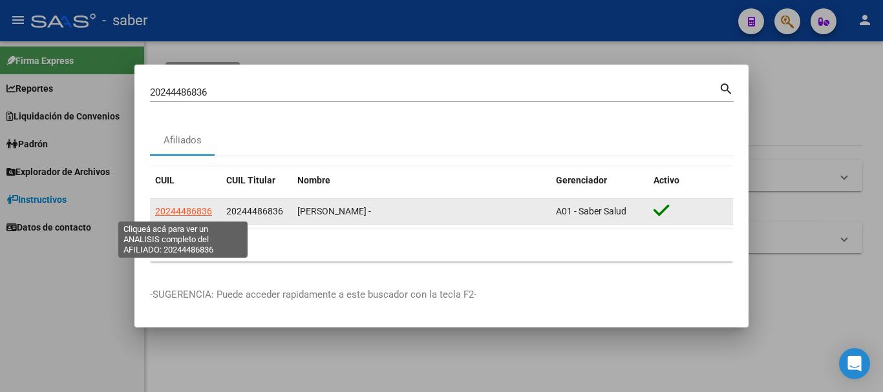
click at [179, 212] on span "20244486836" at bounding box center [183, 211] width 57 height 10
type textarea "20244486836"
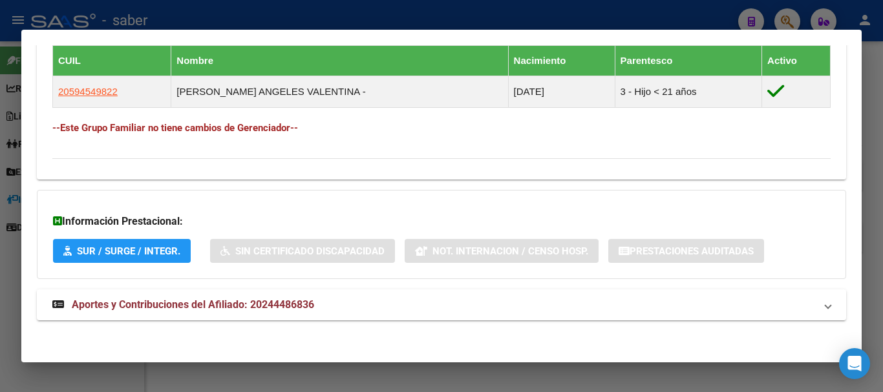
scroll to position [725, 0]
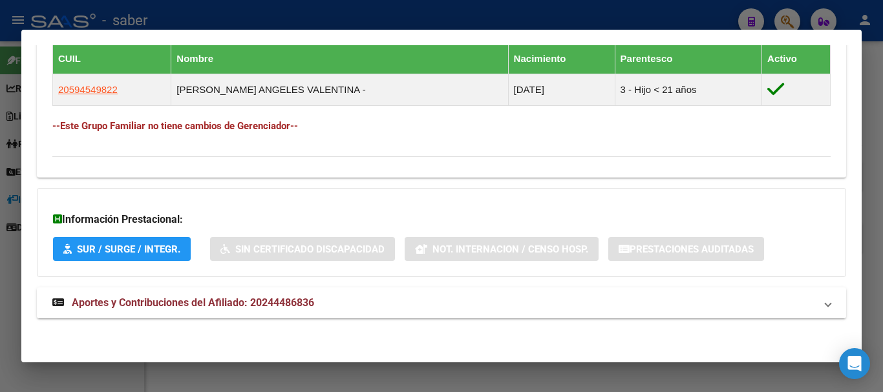
click at [201, 301] on span "Aportes y Contribuciones del Afiliado: 20244486836" at bounding box center [193, 303] width 242 height 12
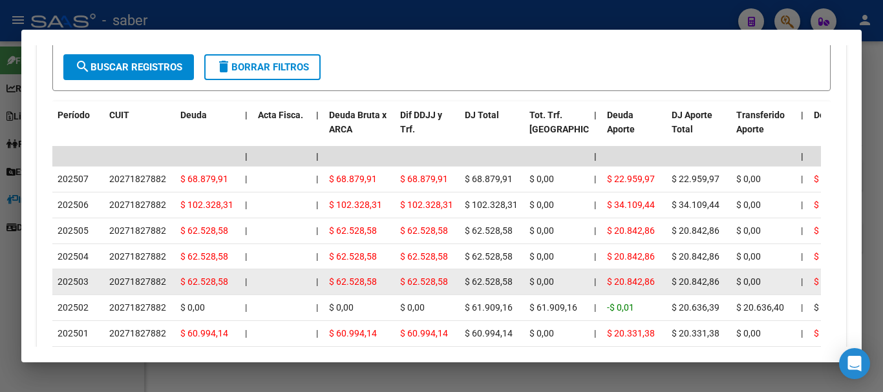
scroll to position [1178, 0]
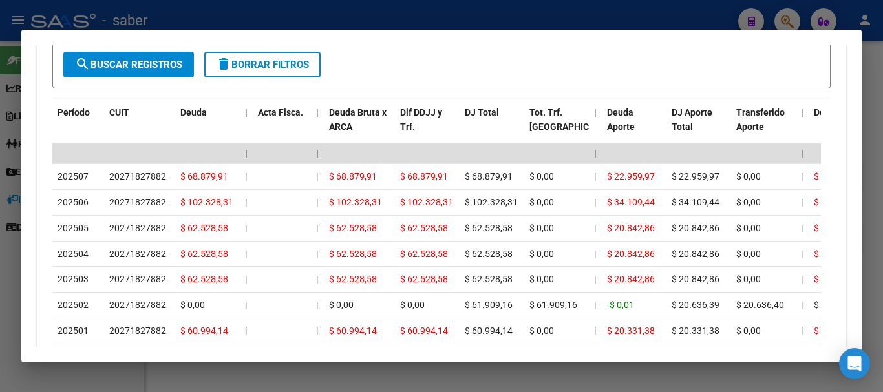
click at [88, 18] on div at bounding box center [441, 196] width 883 height 392
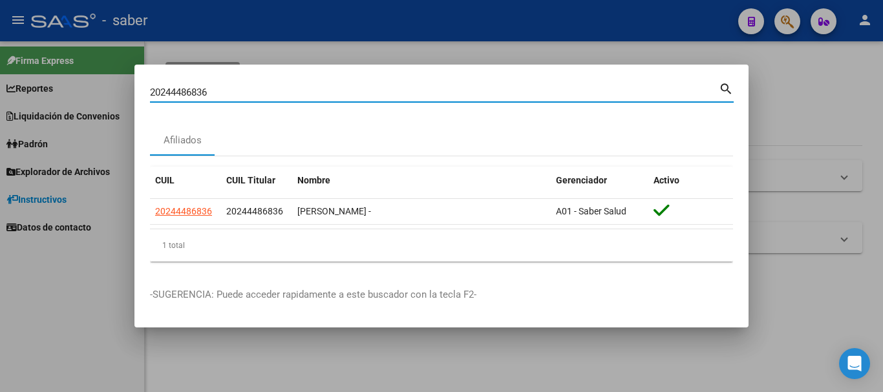
drag, startPoint x: 181, startPoint y: 84, endPoint x: 78, endPoint y: 60, distance: 105.5
click at [77, 63] on div "20244486836 Buscar (apellido, dni, cuil, nro traspaso, cuit, obra social) searc…" at bounding box center [441, 196] width 883 height 392
paste input "7410758348"
type input "27410758348"
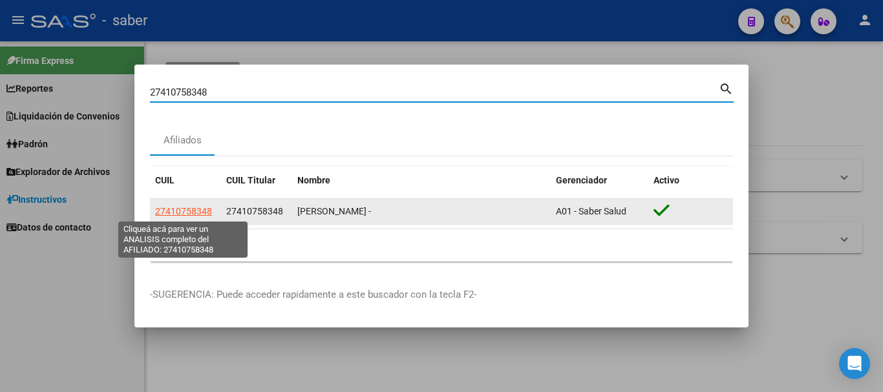
click at [192, 209] on span "27410758348" at bounding box center [183, 211] width 57 height 10
type textarea "27410758348"
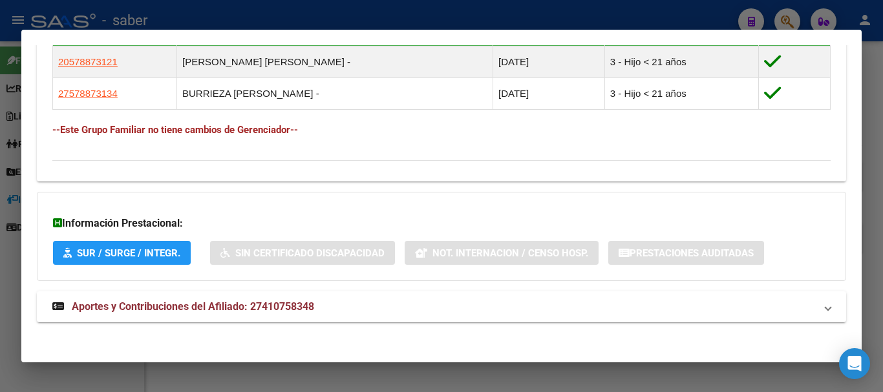
scroll to position [757, 0]
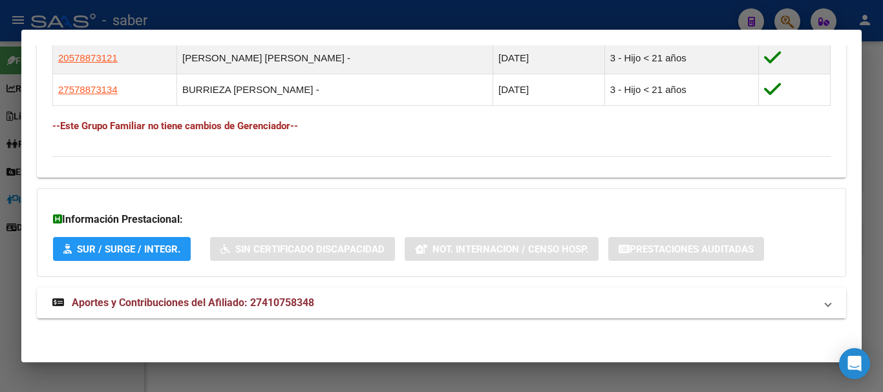
click at [147, 306] on span "Aportes y Contribuciones del Afiliado: 27410758348" at bounding box center [193, 303] width 242 height 12
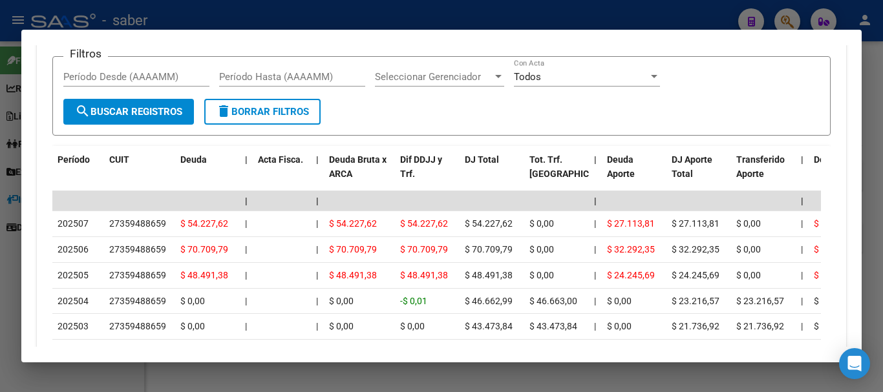
scroll to position [1210, 0]
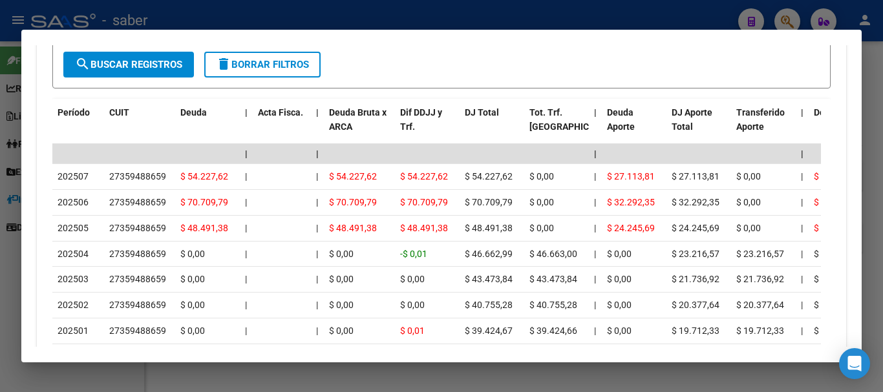
click at [58, 25] on div at bounding box center [441, 196] width 883 height 392
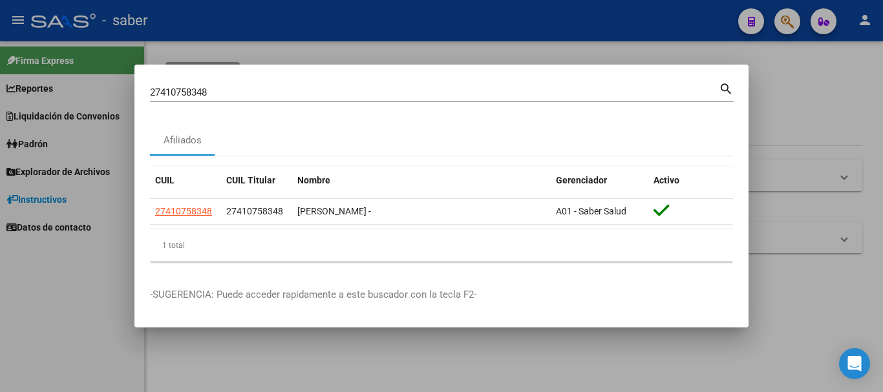
click at [58, 24] on div at bounding box center [441, 196] width 883 height 392
